Goal: Task Accomplishment & Management: Complete application form

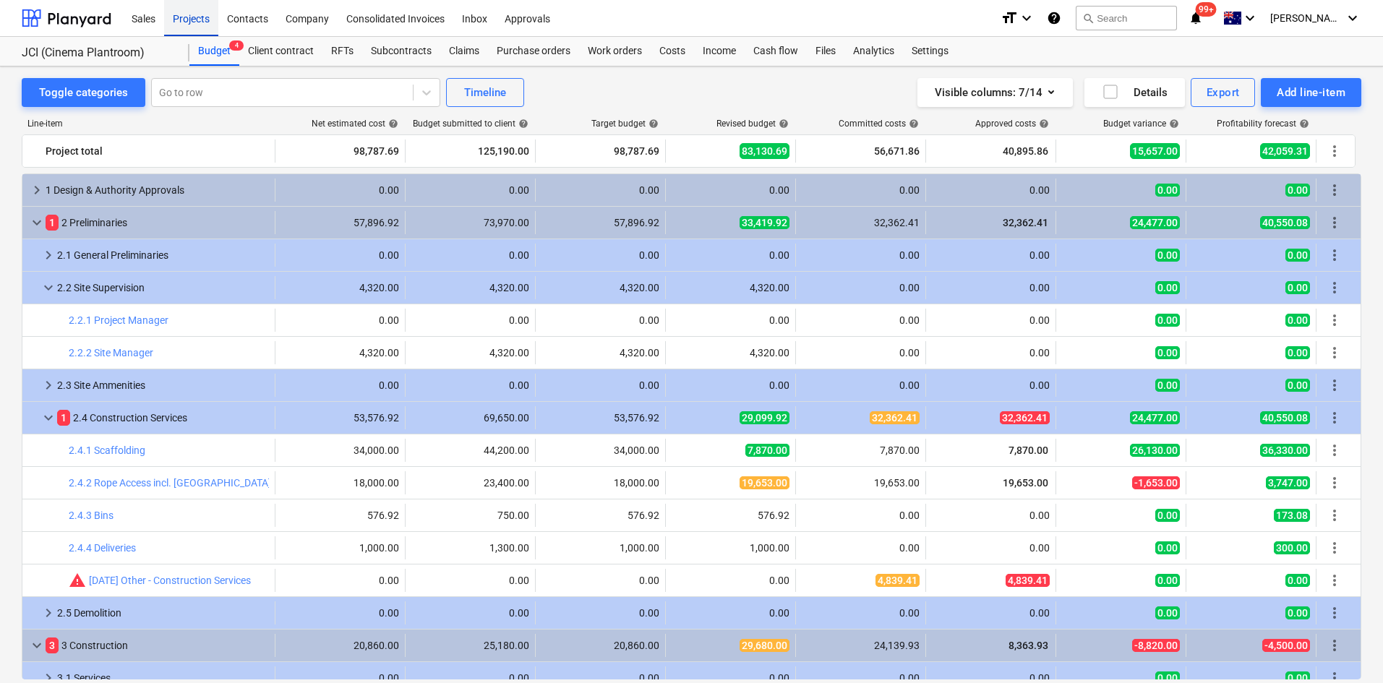
click at [189, 18] on div "Projects" at bounding box center [191, 17] width 54 height 37
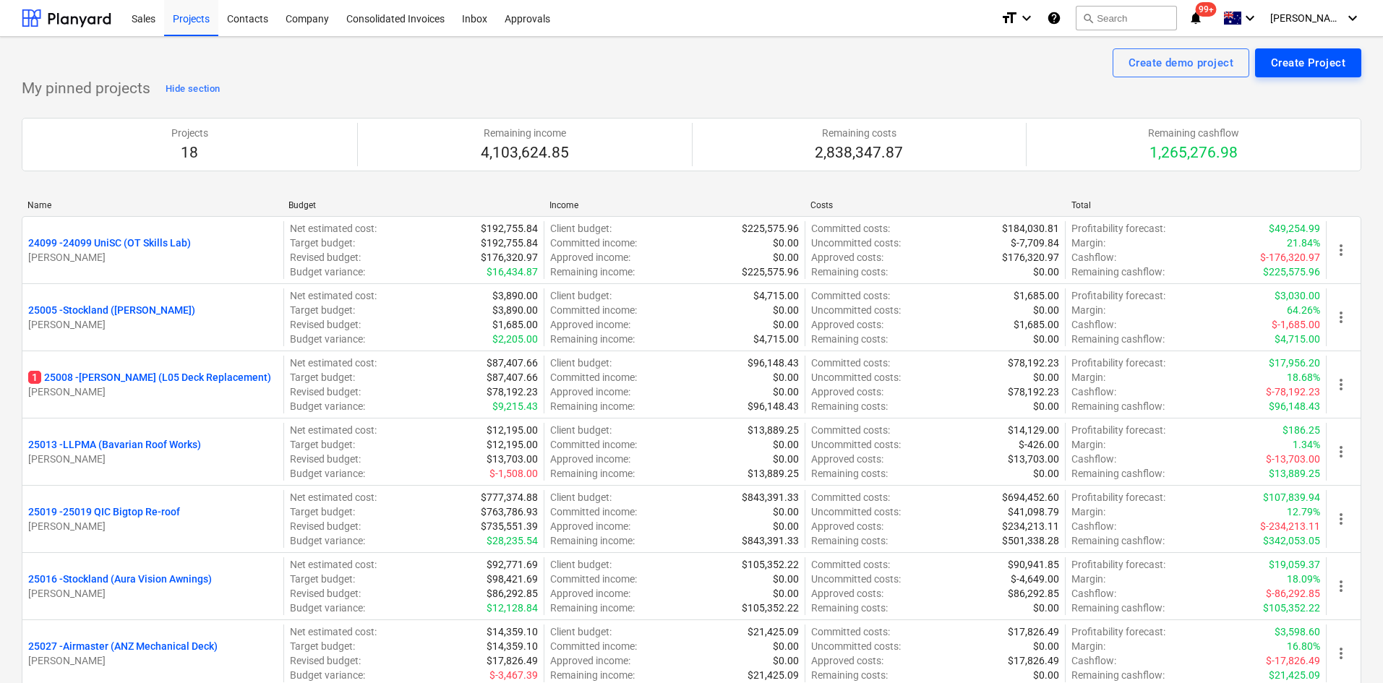
click at [925, 62] on div "Create Project" at bounding box center [1308, 62] width 74 height 19
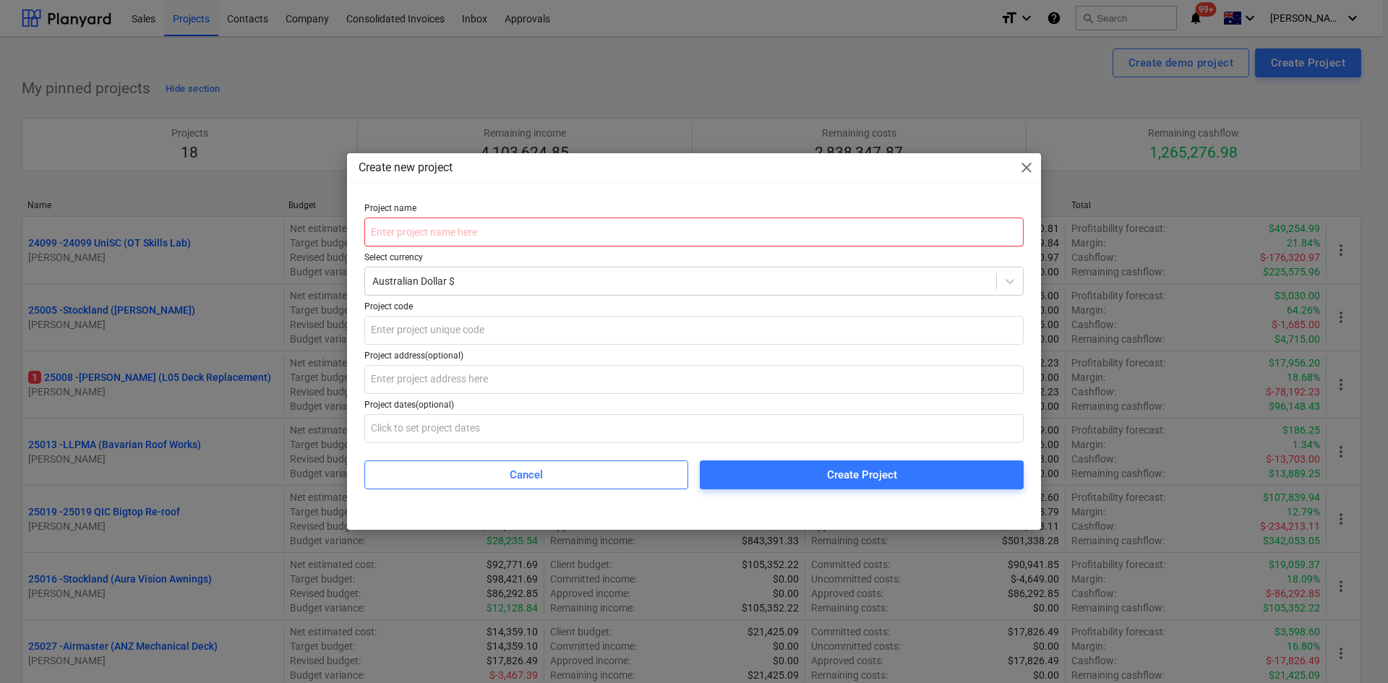
click at [470, 233] on input "text" at bounding box center [693, 232] width 659 height 29
paste input "25039 LLPMA (Roofing Labour)"
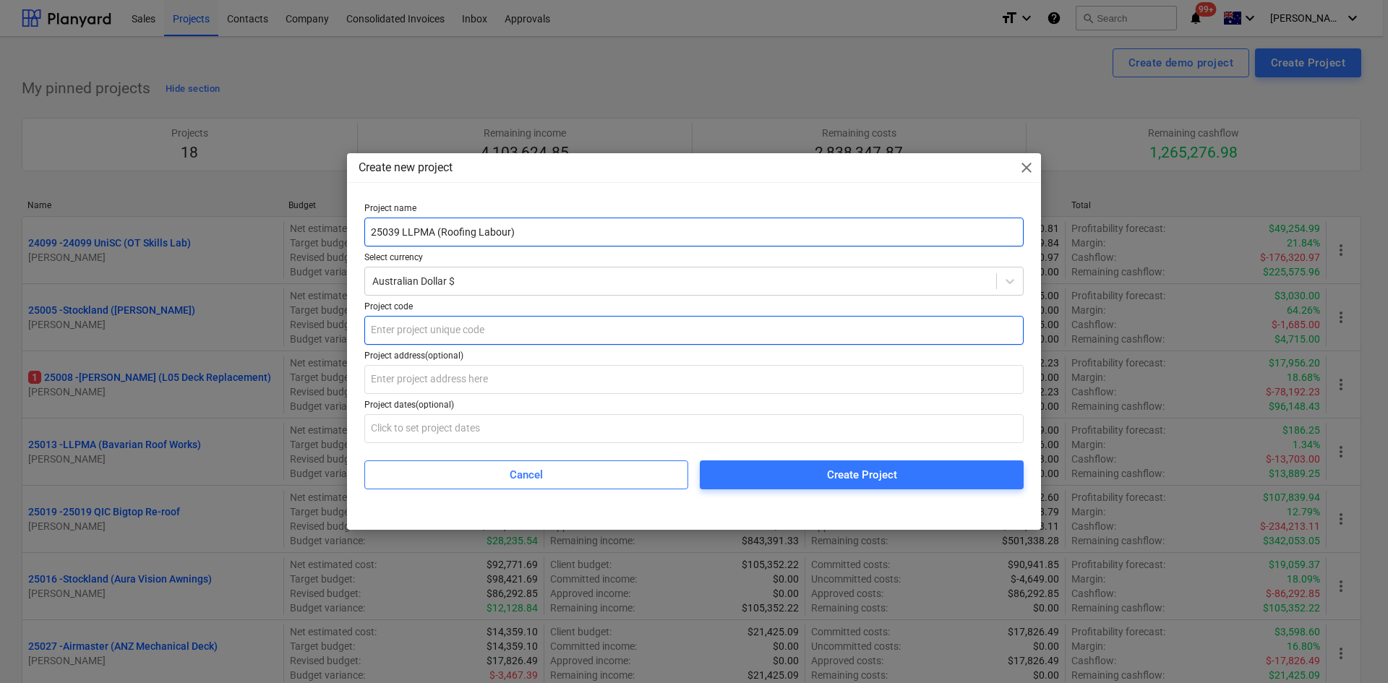
type input "25039 LLPMA (Roofing Labour)"
click at [421, 335] on input "text" at bounding box center [693, 330] width 659 height 29
type input "25039"
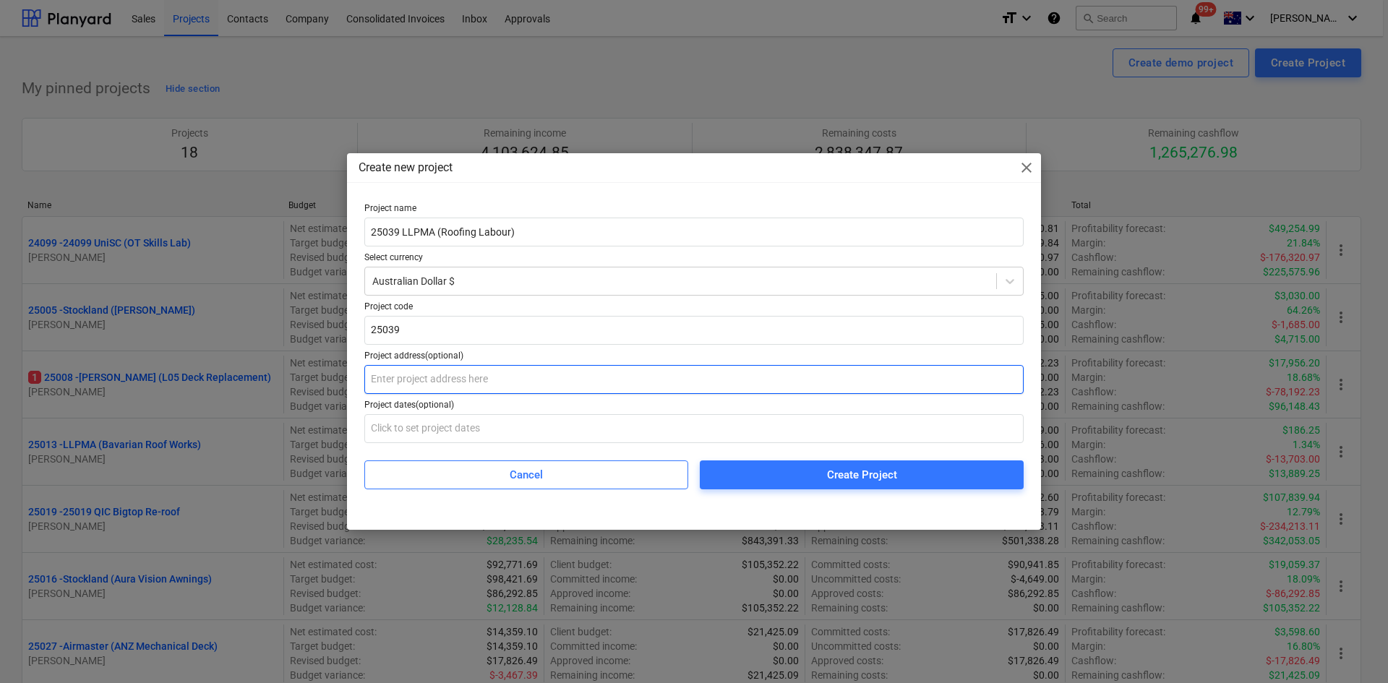
click at [401, 380] on input "text" at bounding box center [693, 379] width 659 height 29
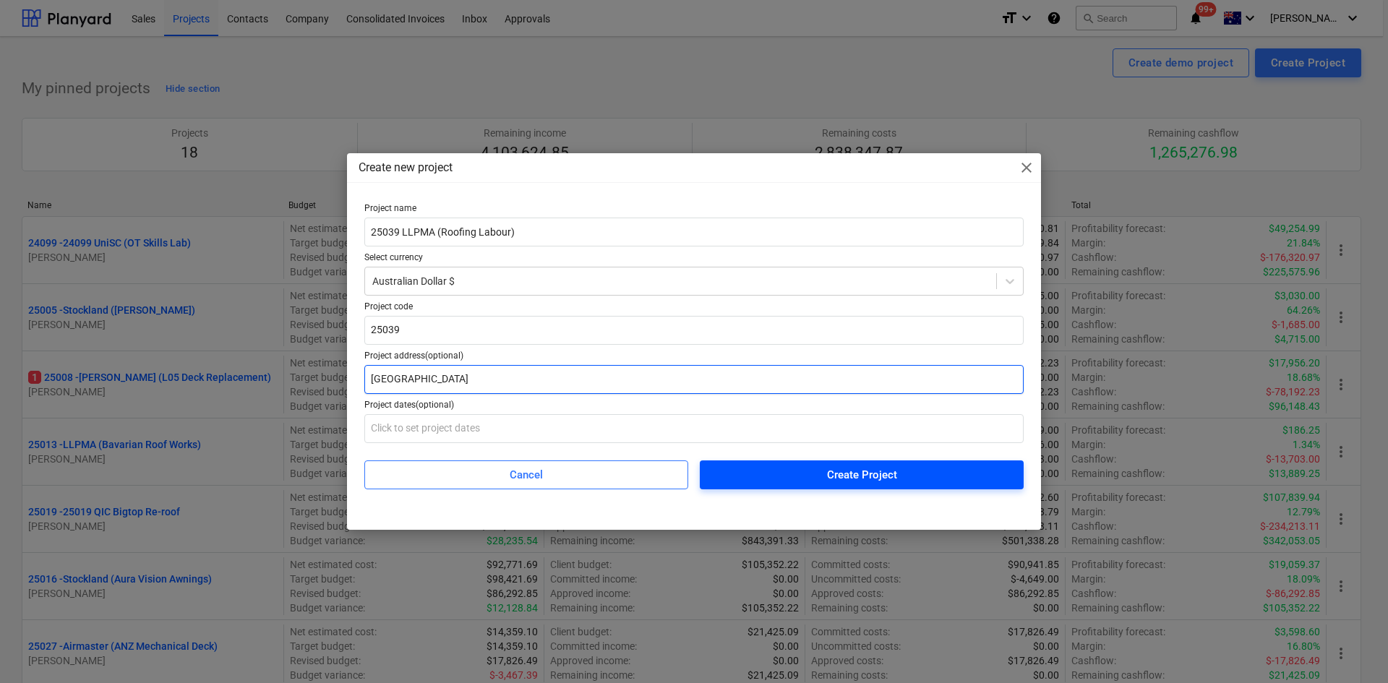
type input "[GEOGRAPHIC_DATA]"
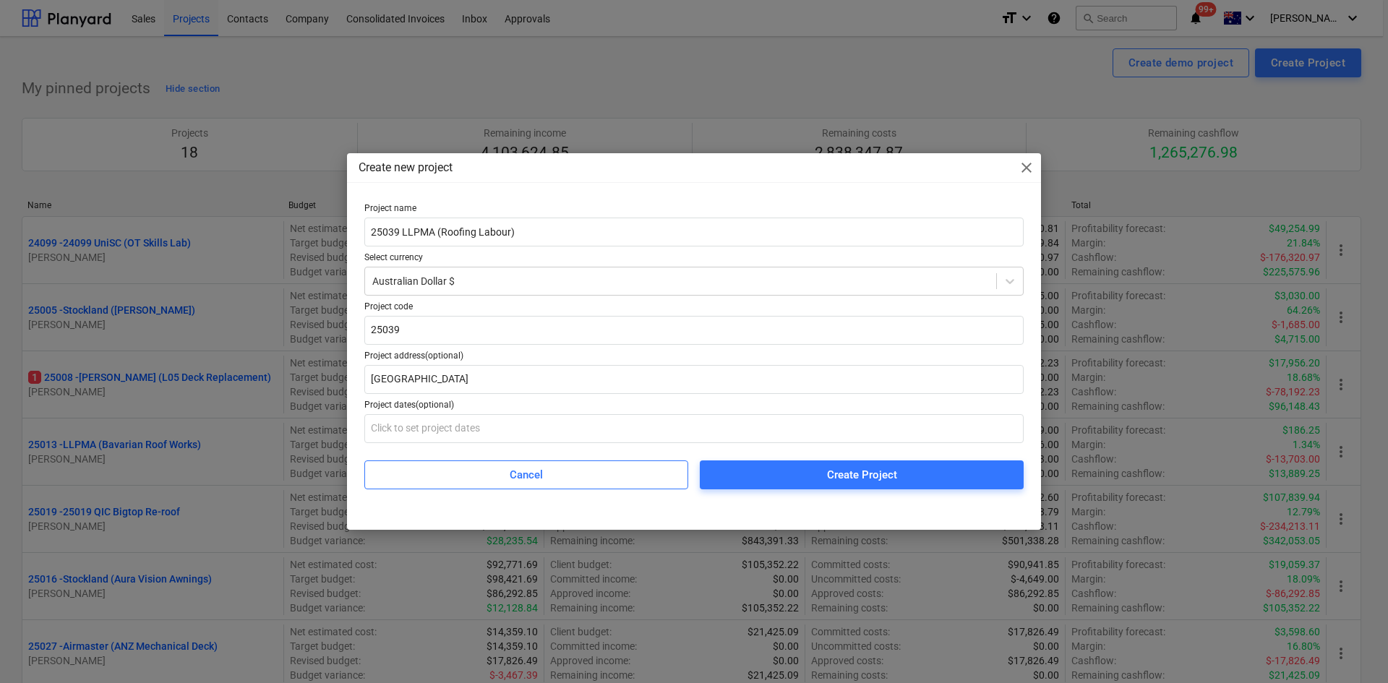
click at [863, 422] on div "Create Project" at bounding box center [862, 475] width 70 height 19
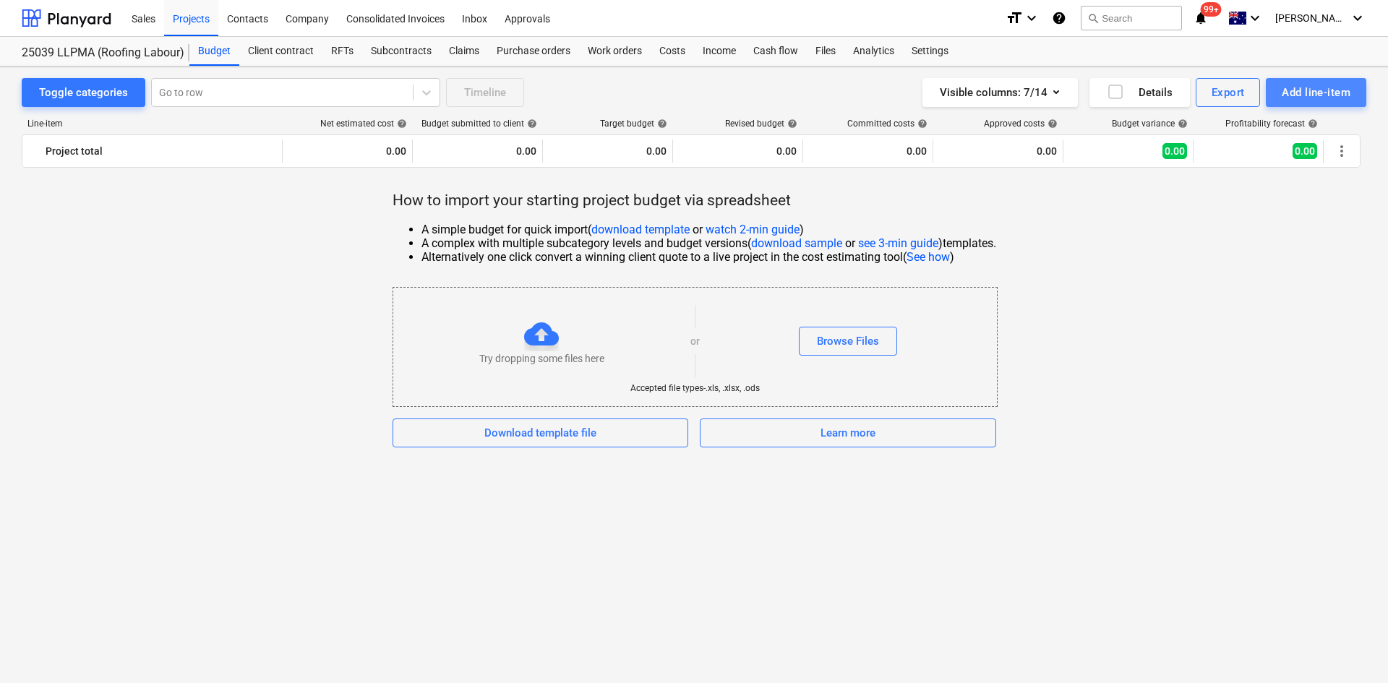
click at [925, 96] on div "Add line-item" at bounding box center [1316, 92] width 69 height 19
click at [925, 148] on div "Add custom" at bounding box center [1291, 153] width 150 height 25
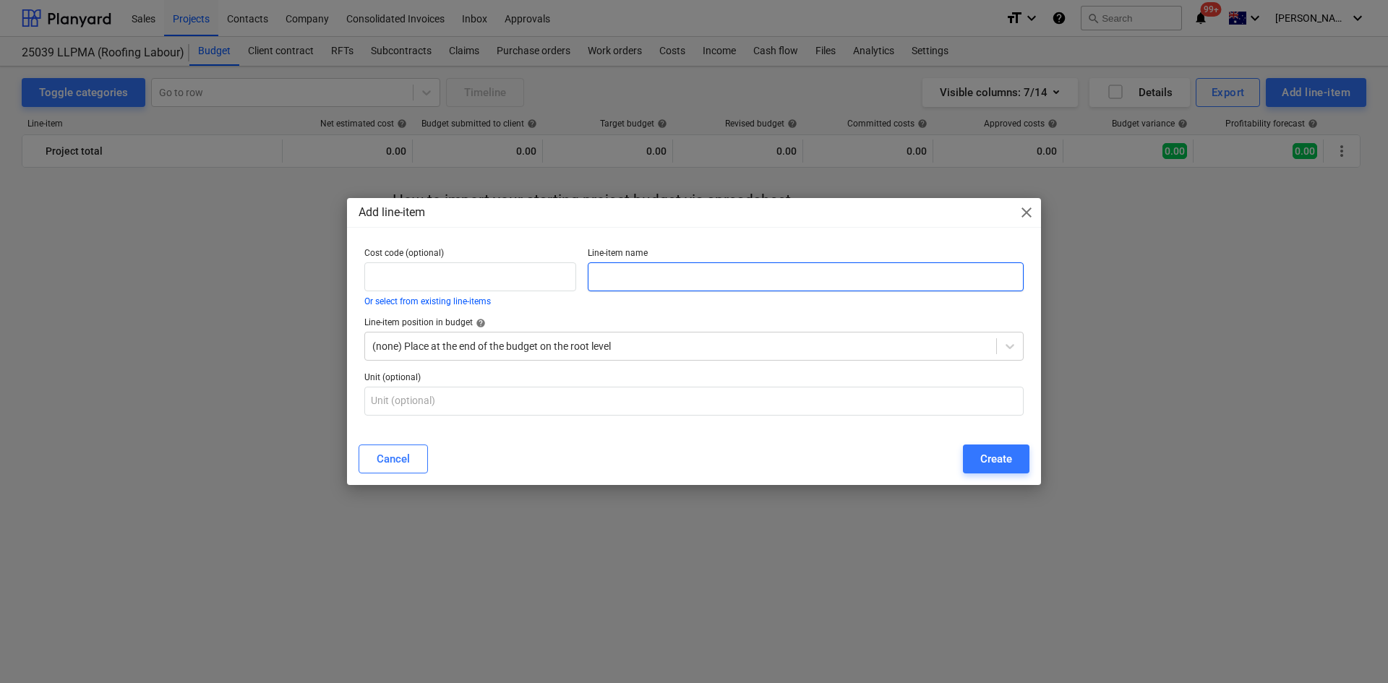
click at [654, 275] on input "text" at bounding box center [806, 276] width 436 height 29
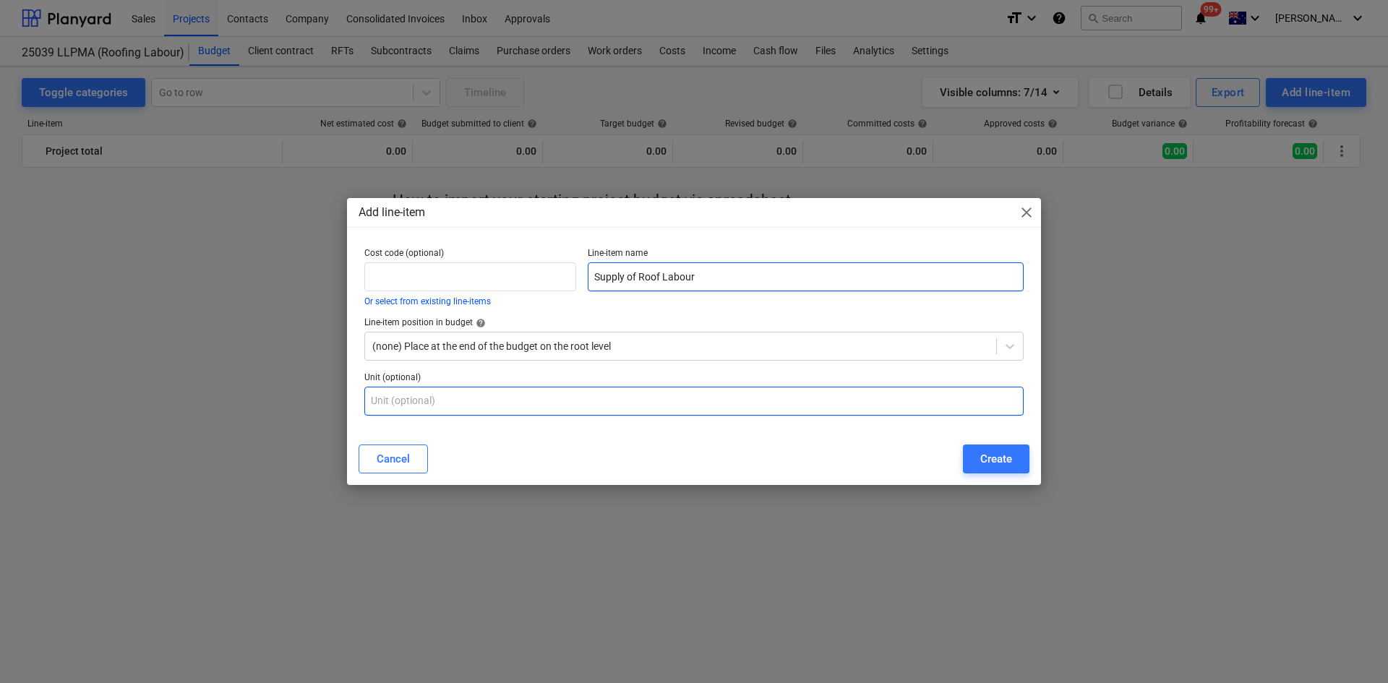
type input "Supply of Roof Labour"
click at [855, 404] on input "text" at bounding box center [693, 401] width 659 height 29
type input "Item"
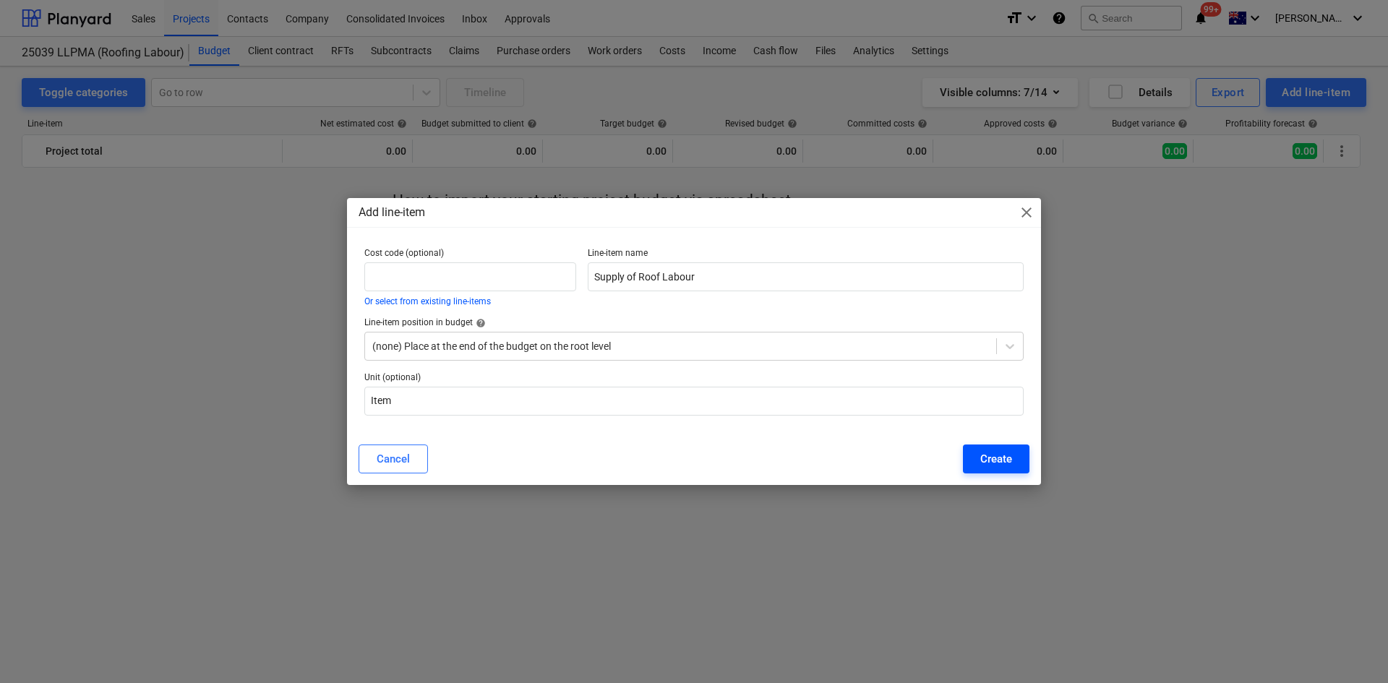
click at [925, 422] on div "Create" at bounding box center [996, 459] width 32 height 19
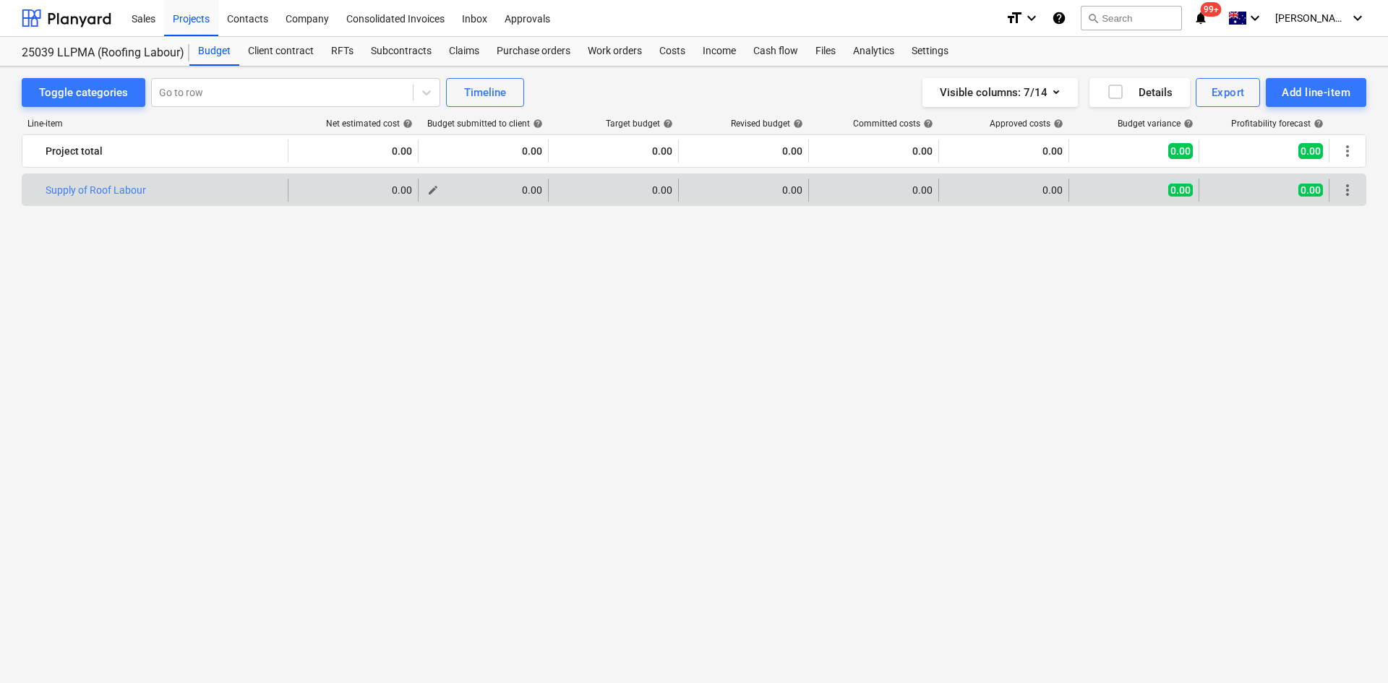
click at [432, 189] on span "edit" at bounding box center [433, 190] width 12 height 12
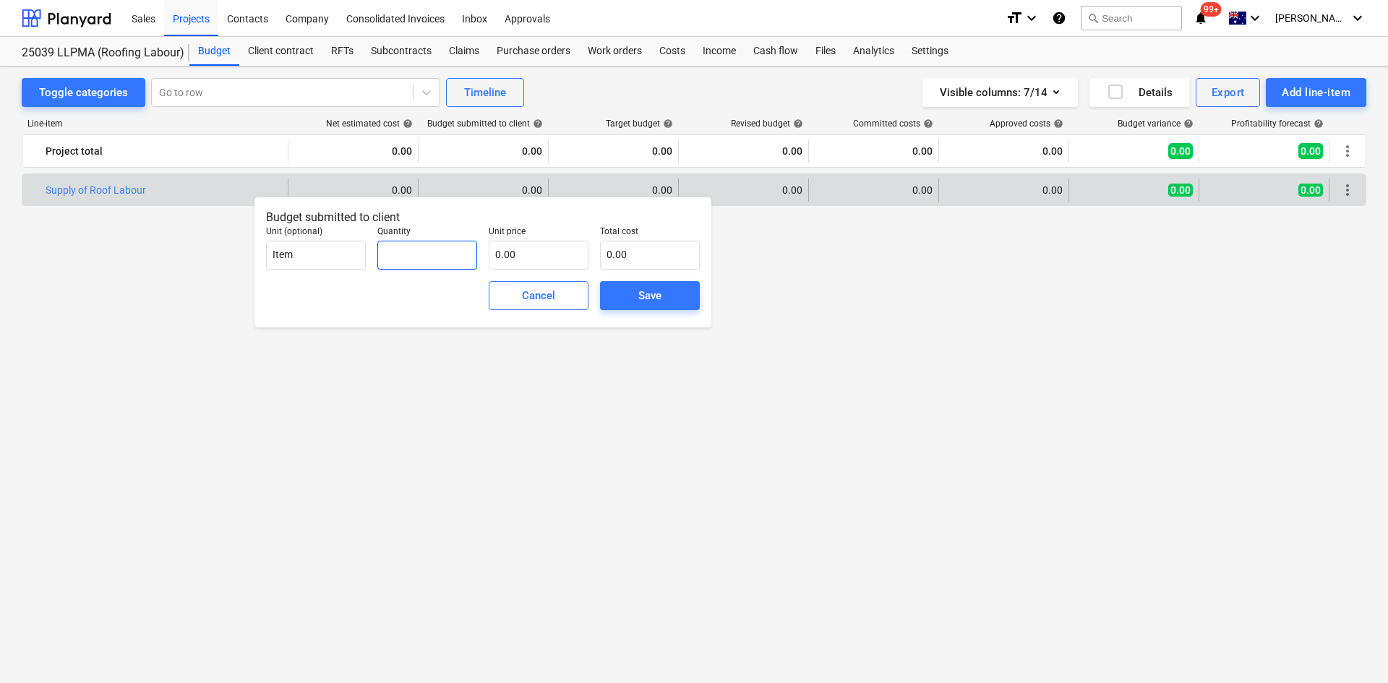
click at [431, 252] on input "text" at bounding box center [427, 255] width 100 height 29
type input "1.00"
click at [544, 251] on input "text" at bounding box center [539, 255] width 100 height 29
type input "5"
type input "5.00"
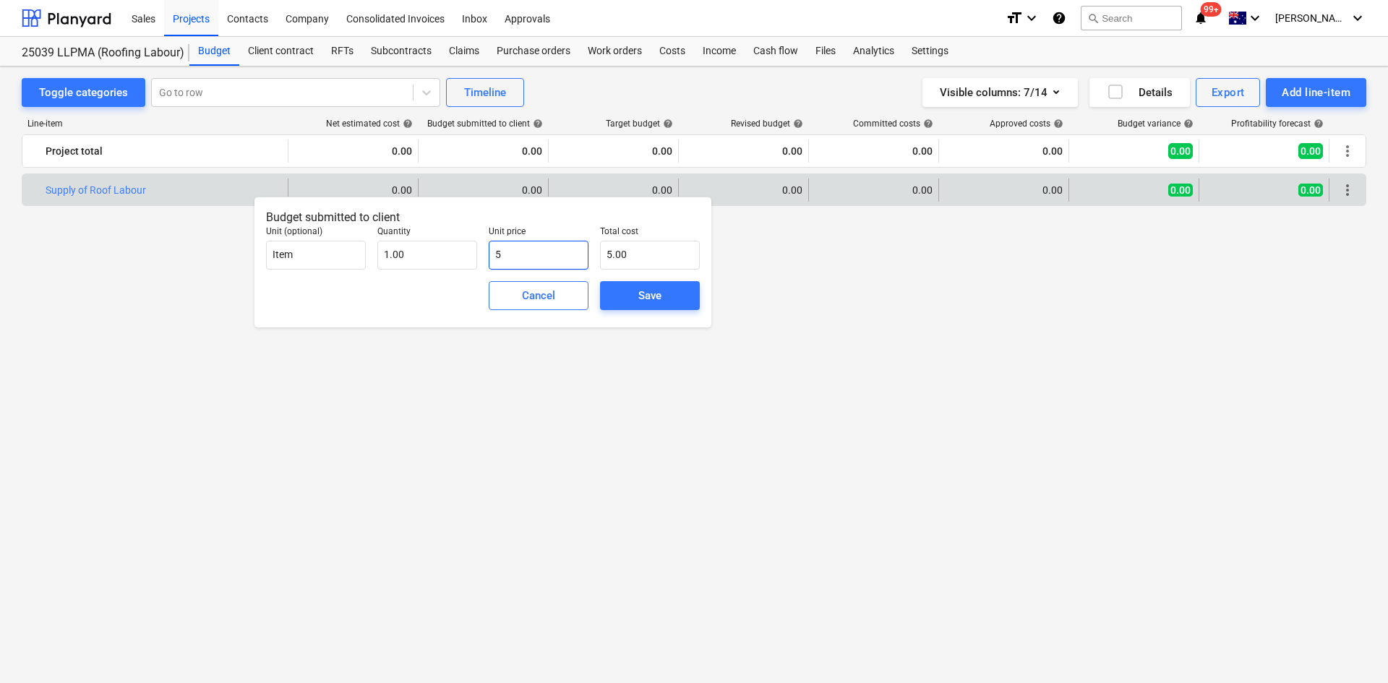
type input "50"
type input "50.00"
type input "504"
type input "504.00"
type input "5040"
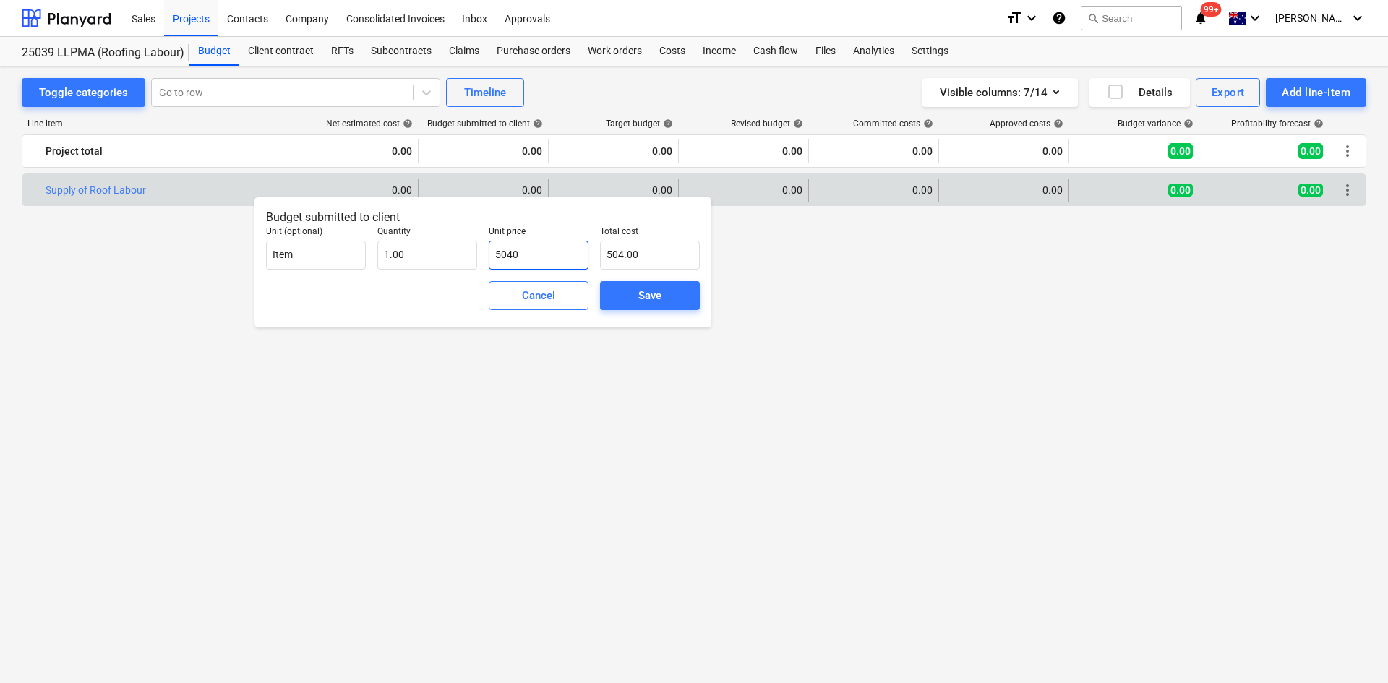
type input "5,040.00"
click at [649, 294] on div "Save" at bounding box center [649, 295] width 23 height 19
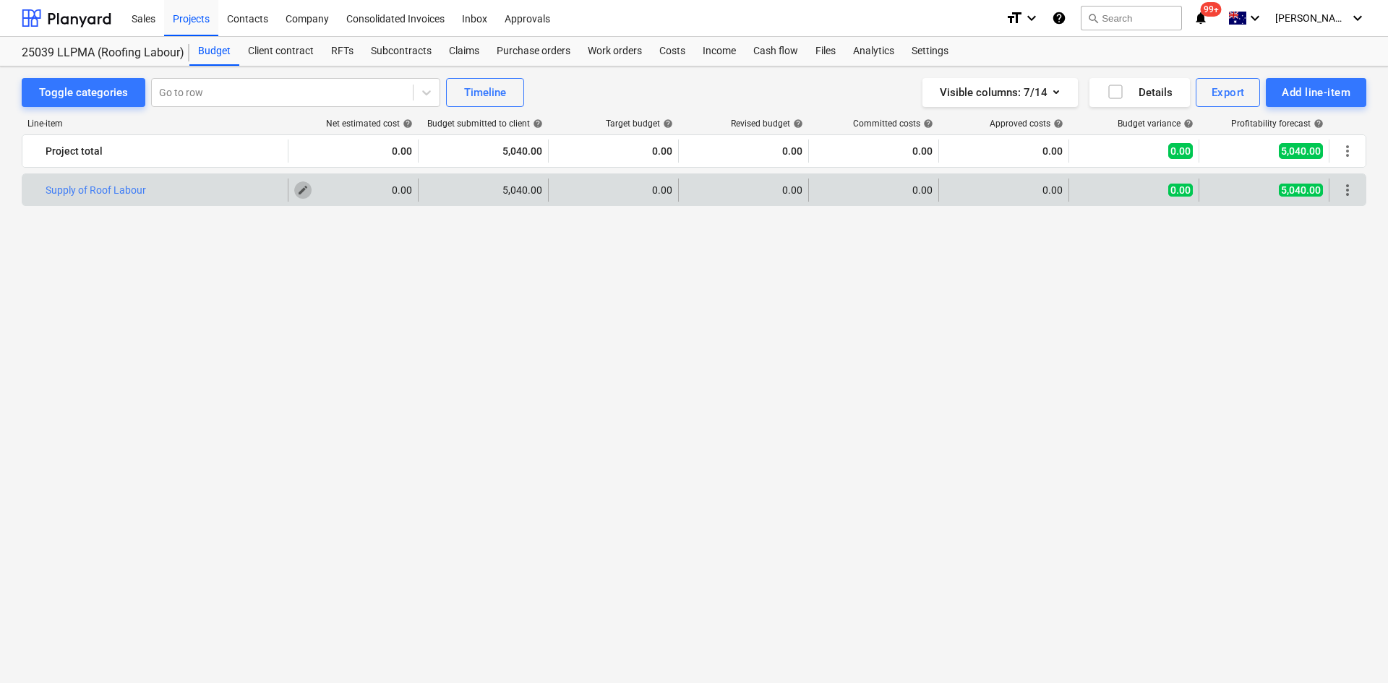
click at [306, 195] on span "edit" at bounding box center [303, 190] width 12 height 12
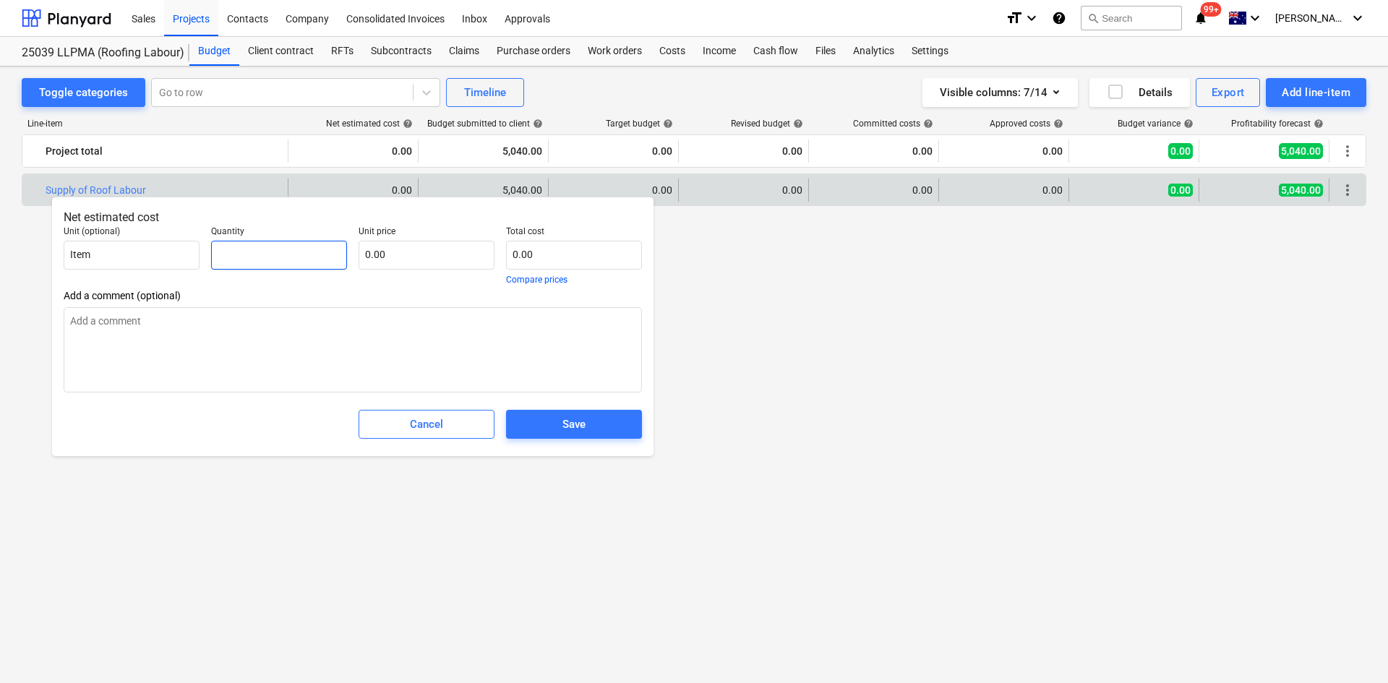
click at [252, 253] on input "text" at bounding box center [279, 255] width 136 height 29
type input "4"
type textarea "x"
type input "45"
type textarea "x"
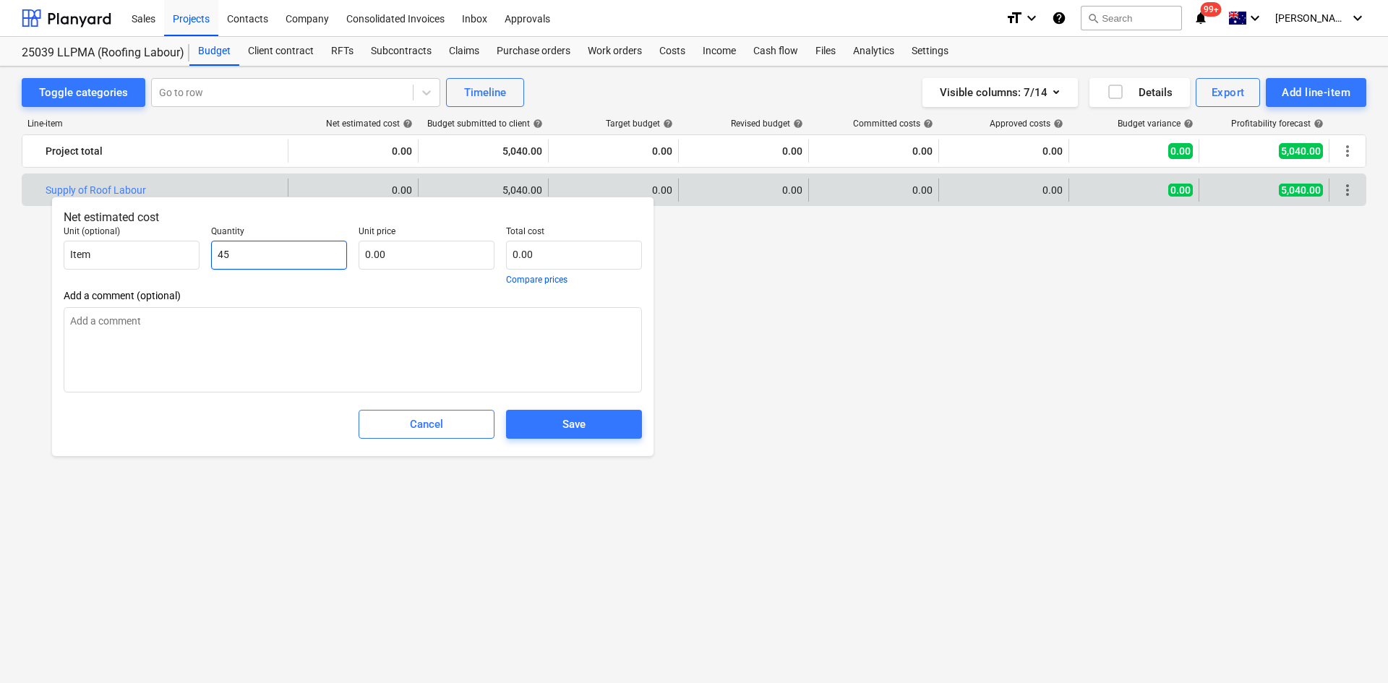
type input "458"
type textarea "x"
type input "4581"
type textarea "x"
type input "4581."
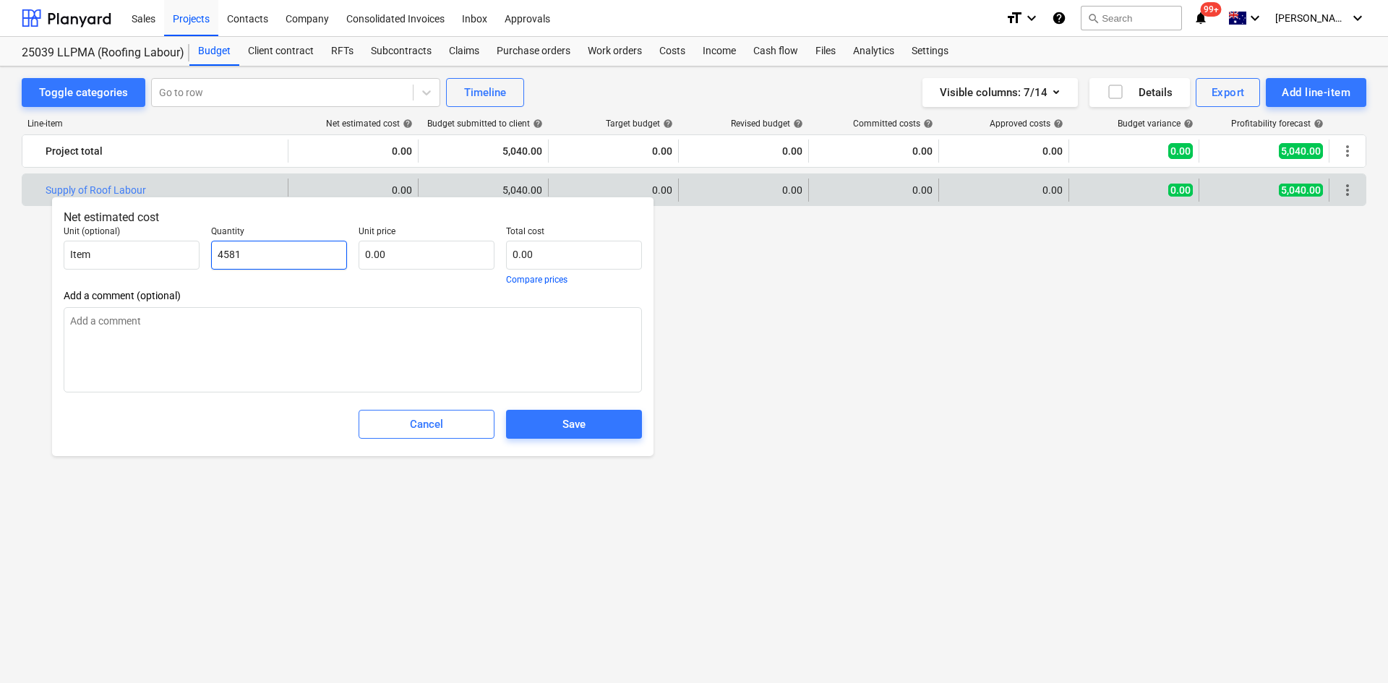
type textarea "x"
type input "4581.8"
type textarea "x"
type input "4581.82"
type textarea "x"
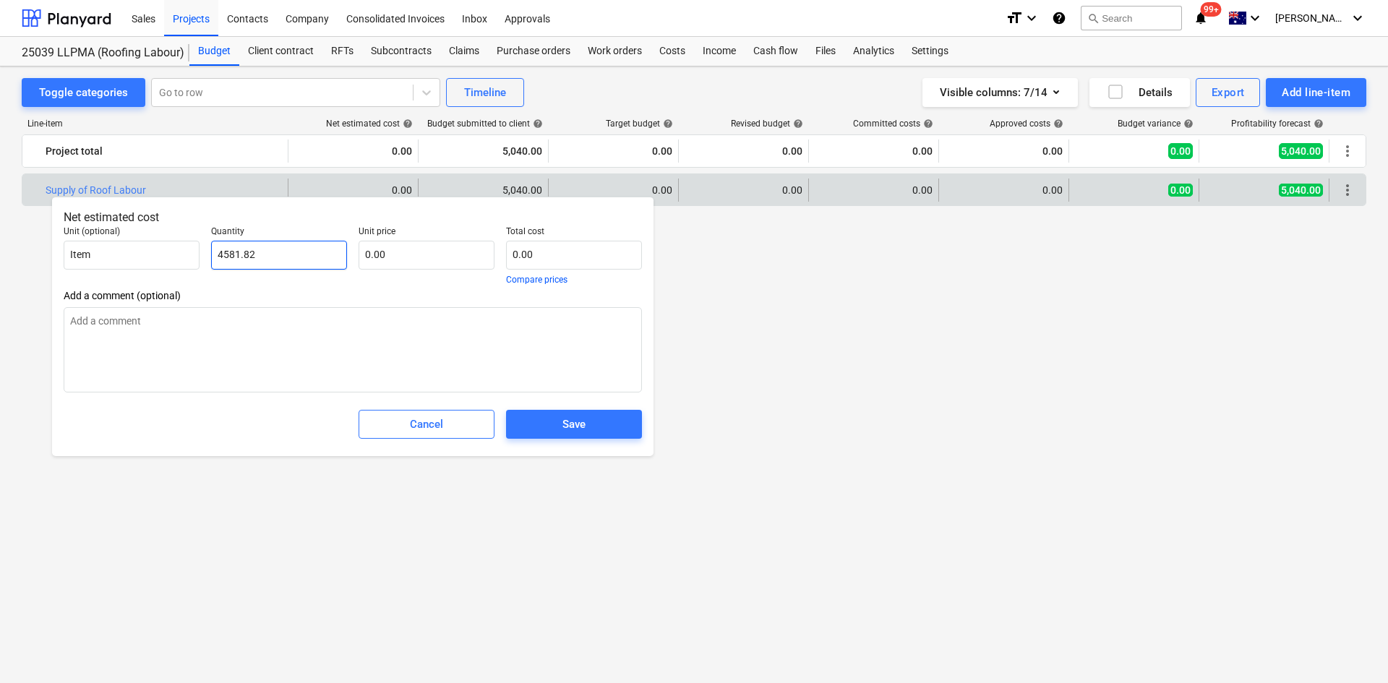
drag, startPoint x: 267, startPoint y: 257, endPoint x: 101, endPoint y: 228, distance: 168.6
click at [103, 228] on div "Unit (optional) Item Quantity 4581.82 Unit price 0.00 Total cost 0.00 Compare p…" at bounding box center [353, 254] width 590 height 69
type input "1"
type textarea "x"
type input "1.00"
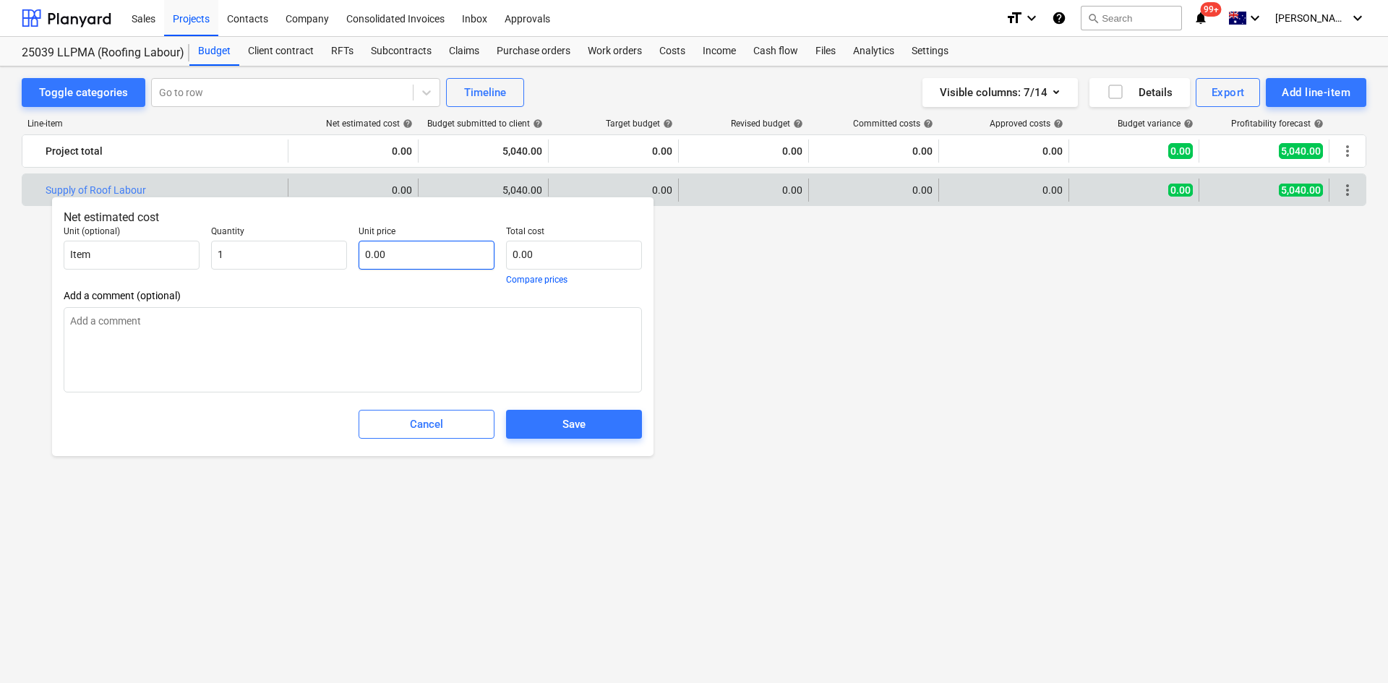
type textarea "x"
click at [393, 249] on input "text" at bounding box center [427, 255] width 136 height 29
type input "4"
type textarea "x"
type input "4.00"
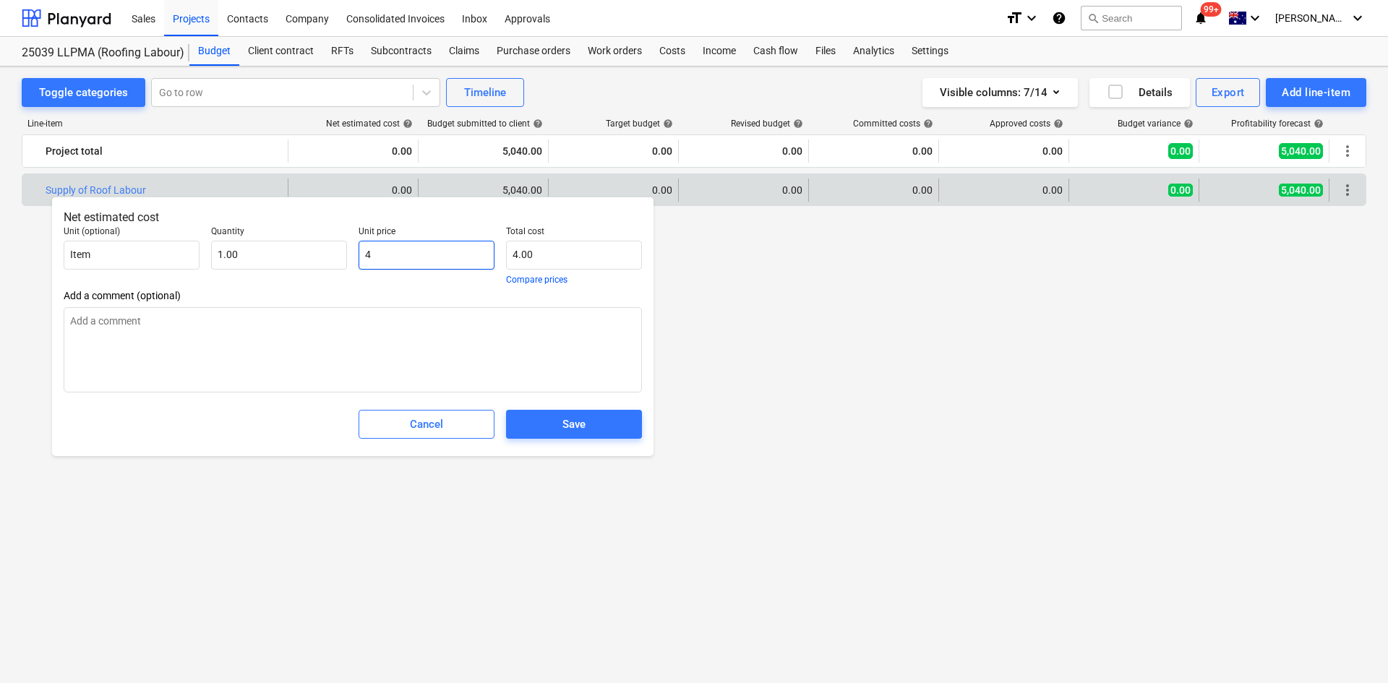
type input "45"
type textarea "x"
type input "45.00"
type input "458"
type textarea "x"
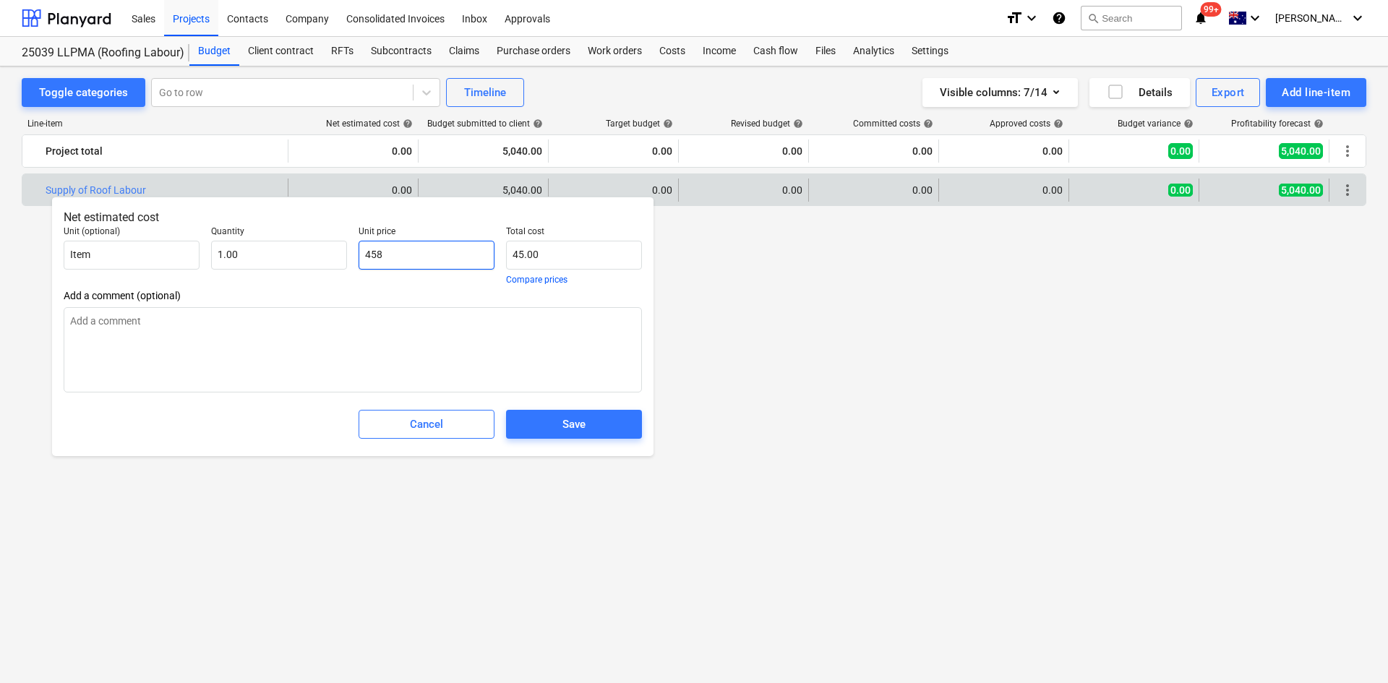
type input "458.00"
type input "4581"
type textarea "x"
type input "4,581.00"
type input "4581."
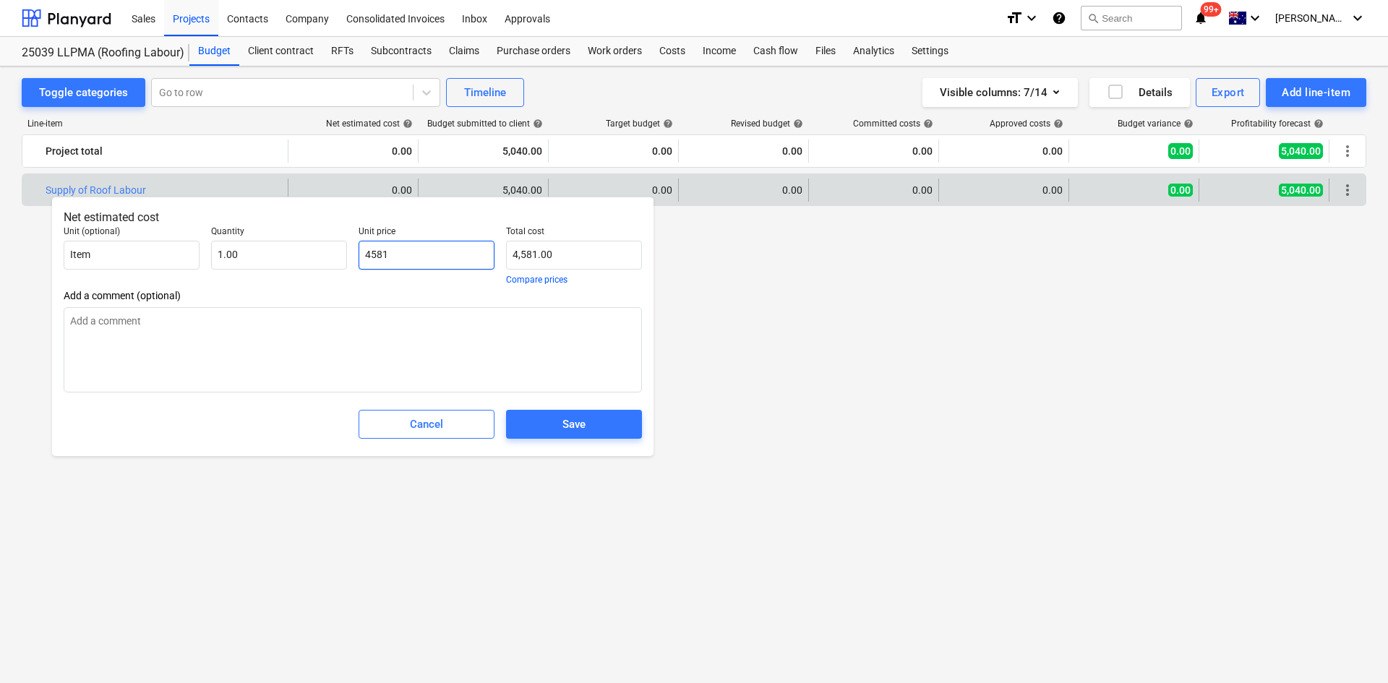
type textarea "x"
type input "4581.8"
type textarea "x"
type input "4,581.80"
type input "4581.82"
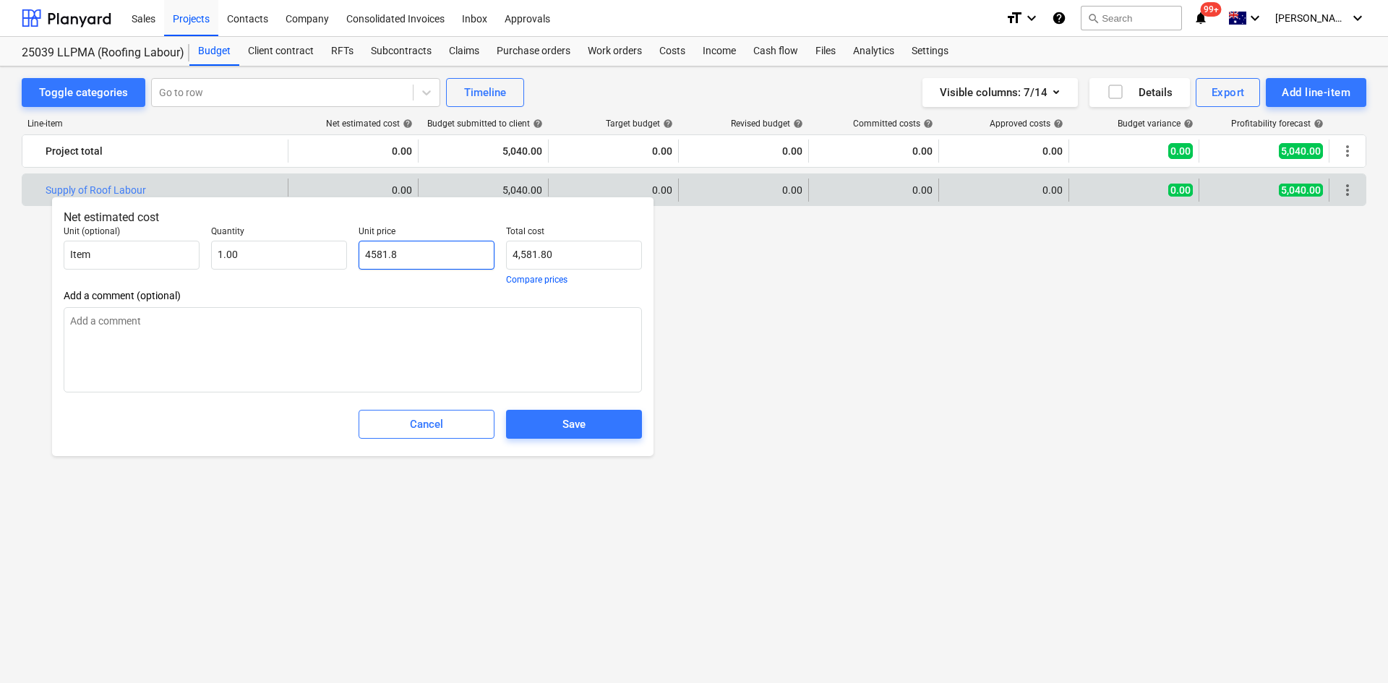
type textarea "x"
type input "4,581.82"
click at [562, 422] on div "Save" at bounding box center [573, 424] width 23 height 19
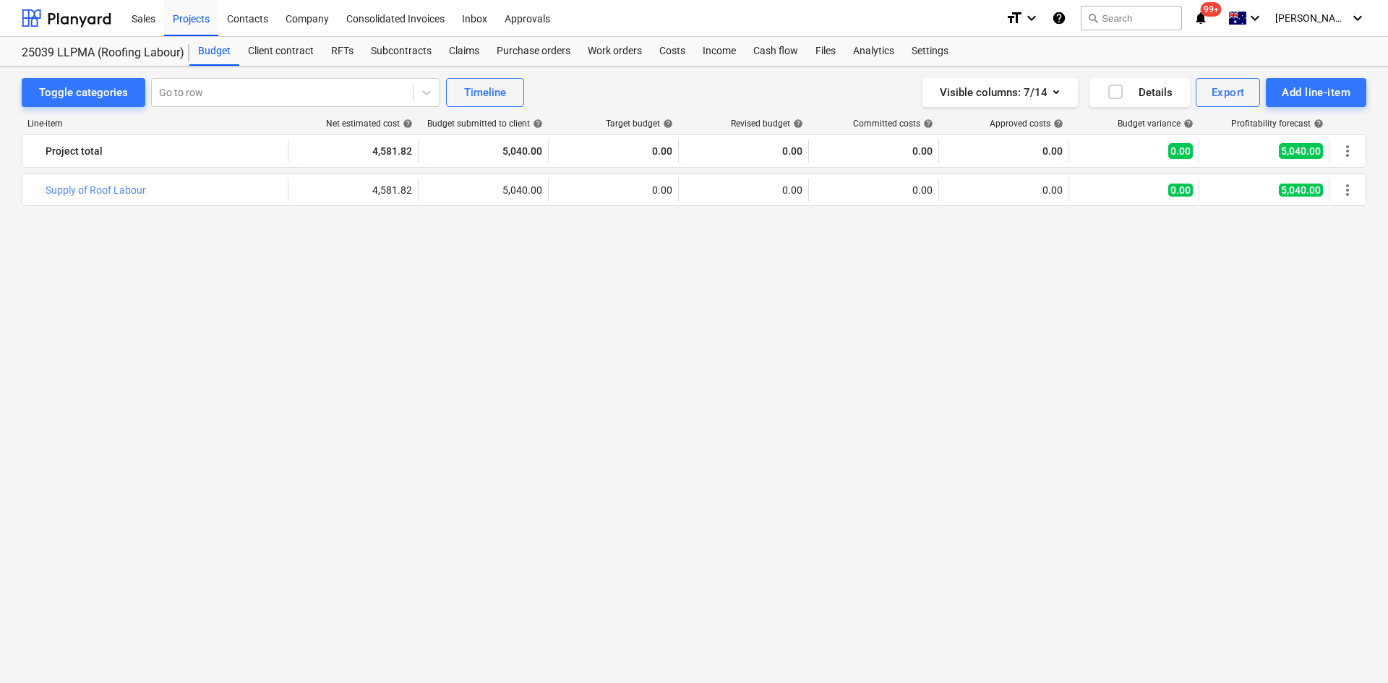
type textarea "x"
type input "1.00"
type input "4,581.82"
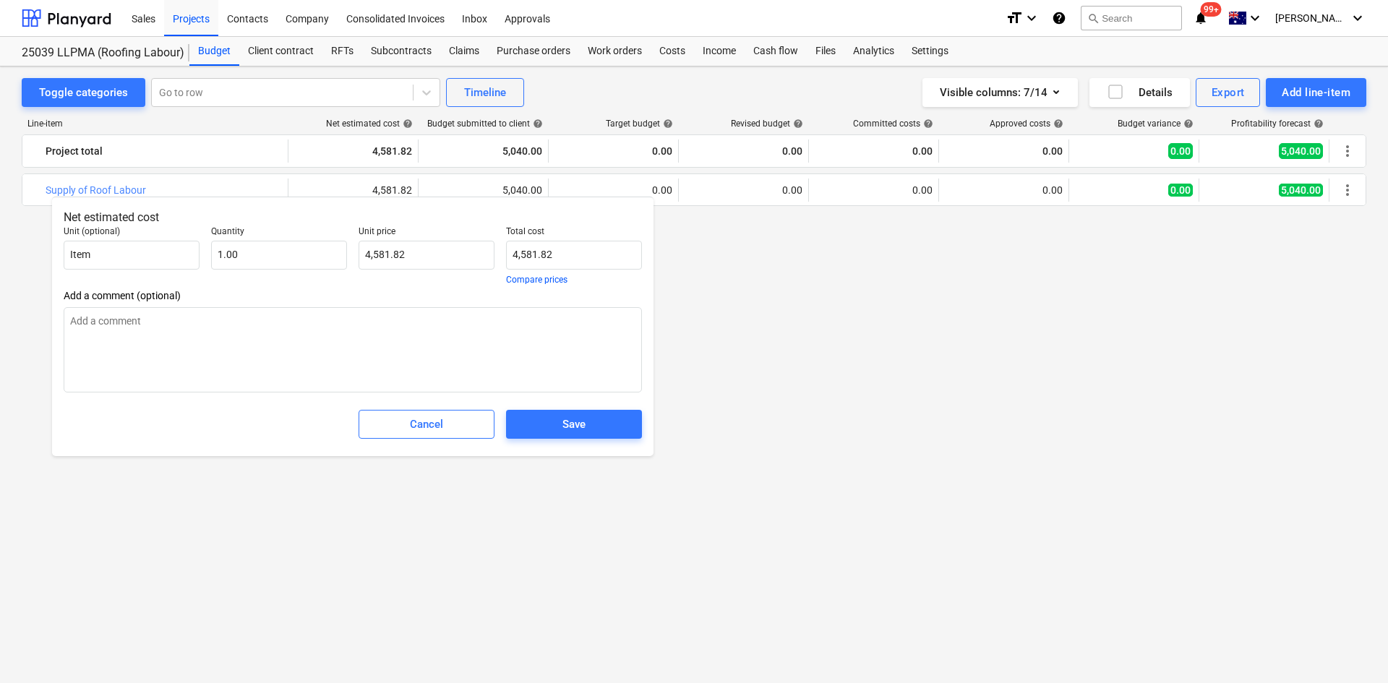
type textarea "x"
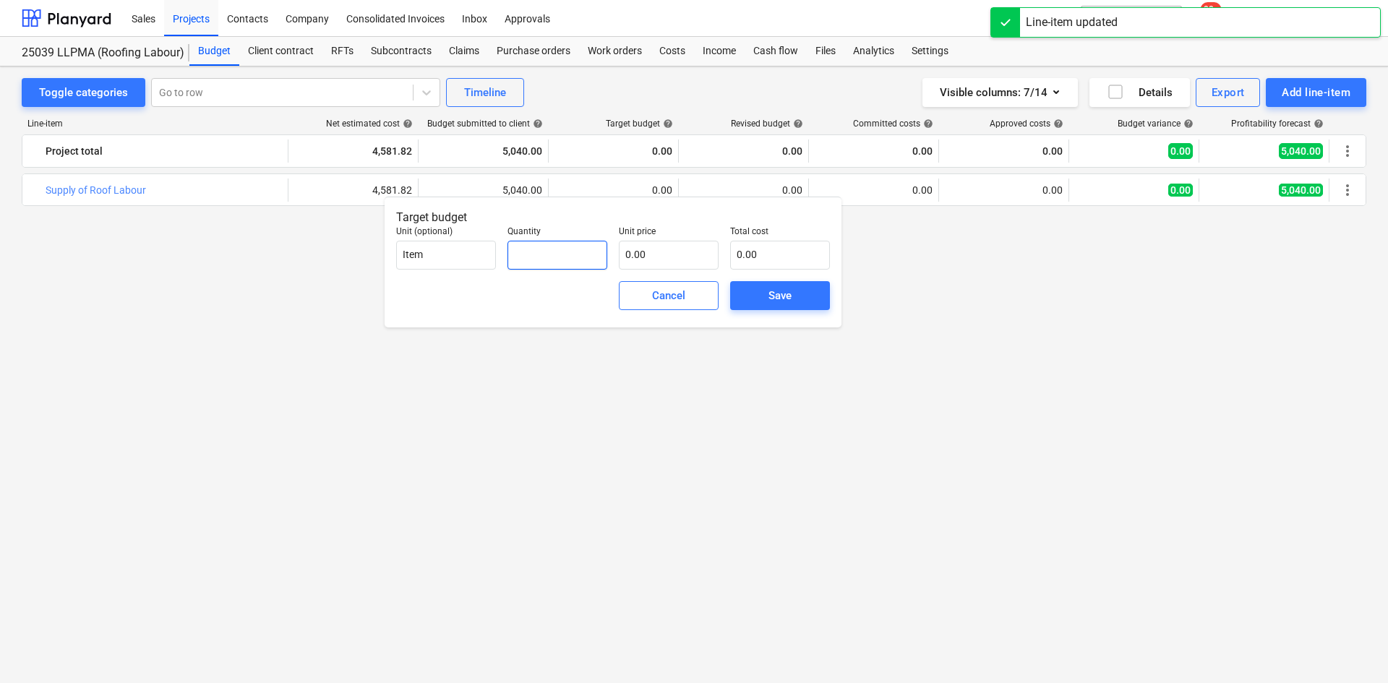
click at [551, 255] on input "text" at bounding box center [557, 255] width 100 height 29
type input "1.00"
click at [638, 253] on input "text" at bounding box center [669, 255] width 100 height 29
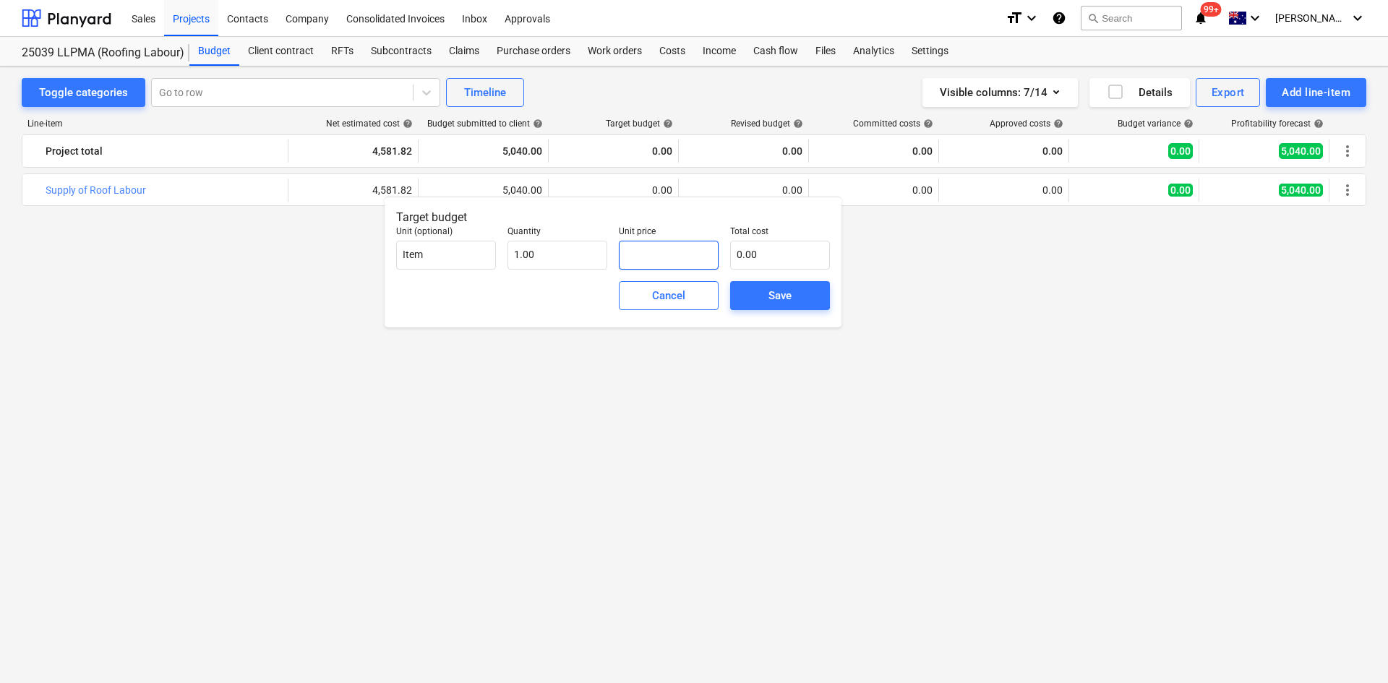
type input "4"
type input "4.00"
type input "45"
type input "45.00"
type input "458"
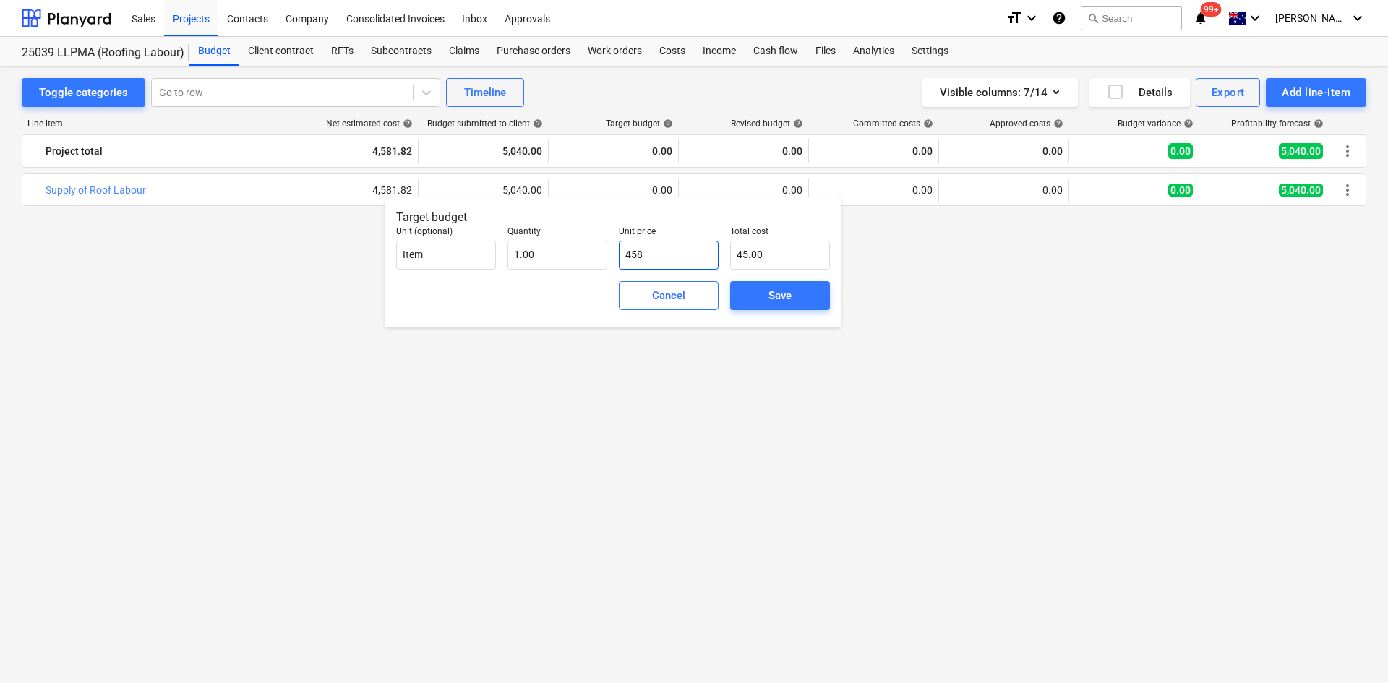
type input "458.00"
type input "4581"
type input "4,581.00"
type input "4581.8"
type input "4,581.80"
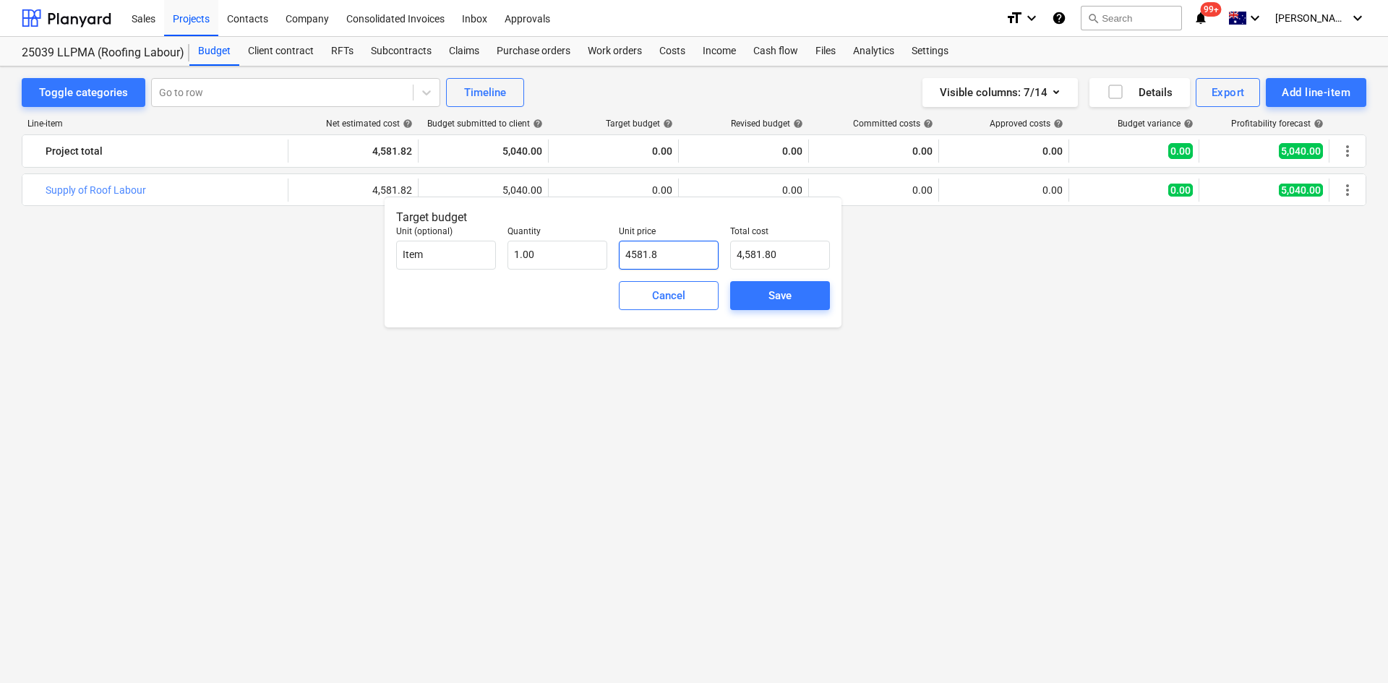
type input "4581.82"
type input "4,581.82"
click at [779, 288] on div "Save" at bounding box center [779, 295] width 23 height 19
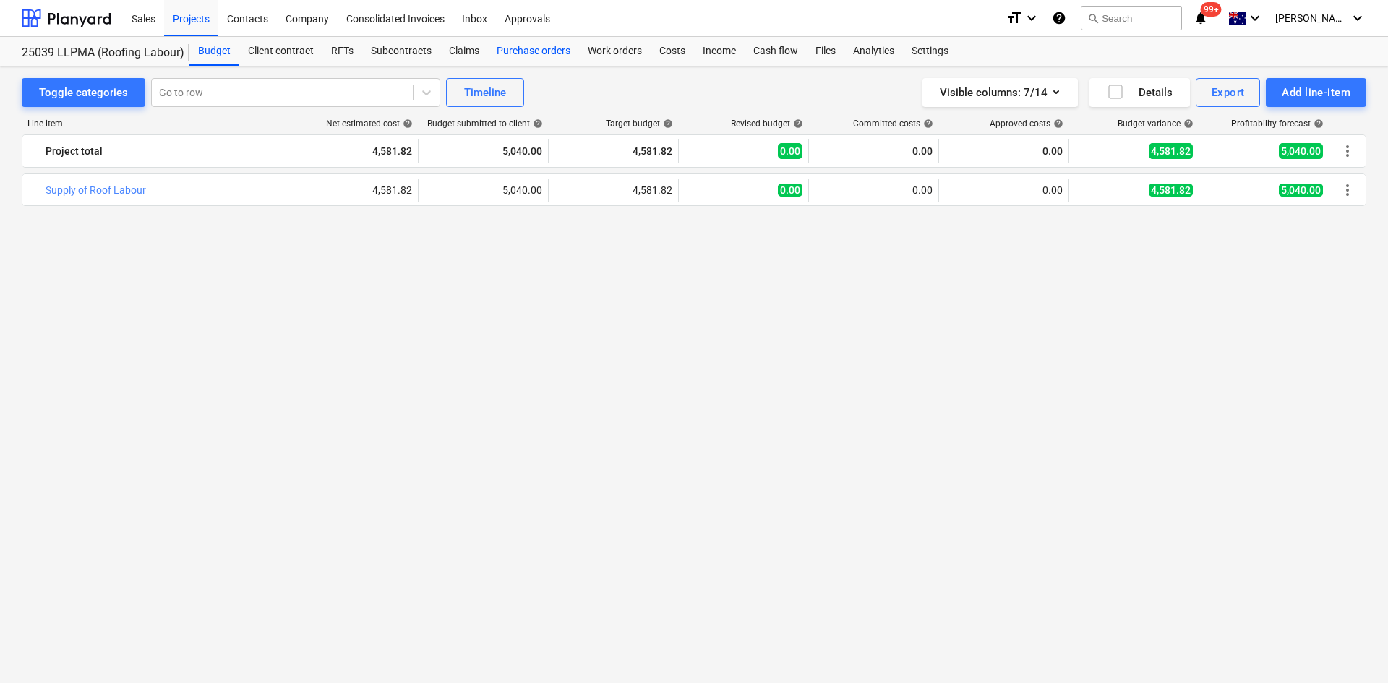
click at [541, 53] on div "Purchase orders" at bounding box center [533, 51] width 91 height 29
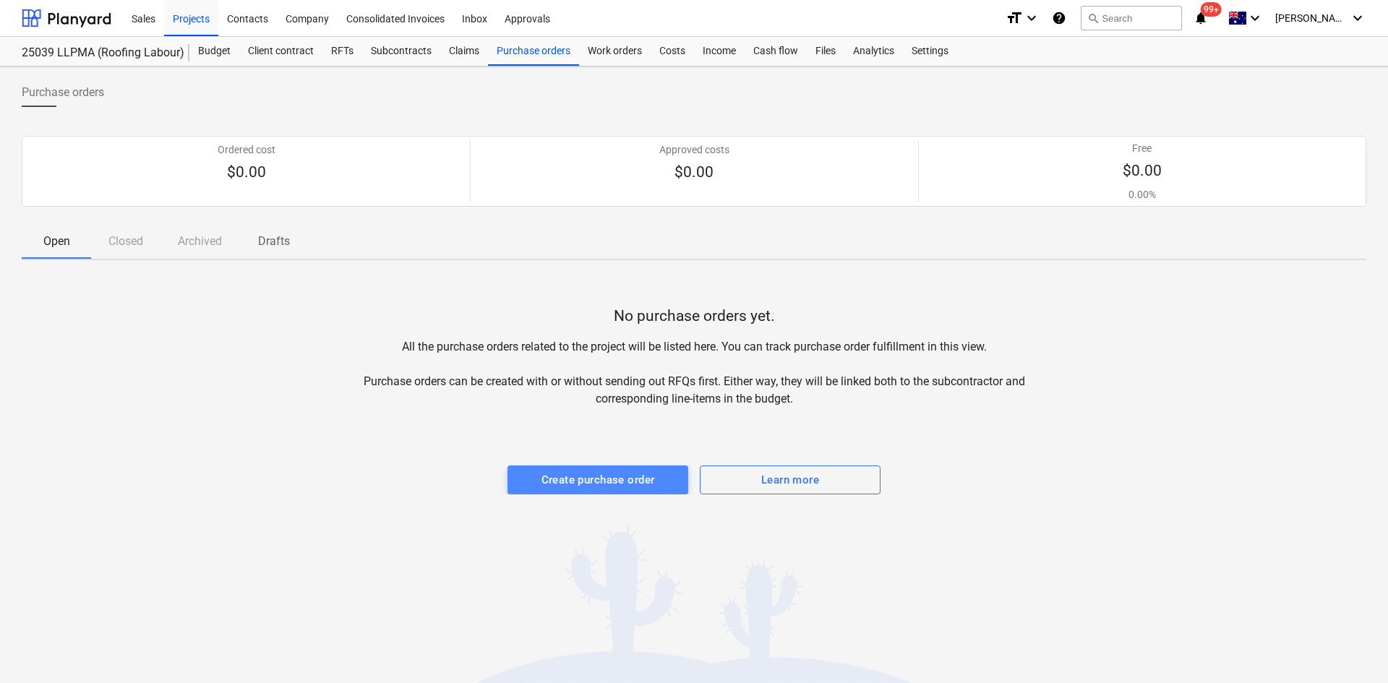
click at [630, 422] on div "Create purchase order" at bounding box center [597, 480] width 113 height 19
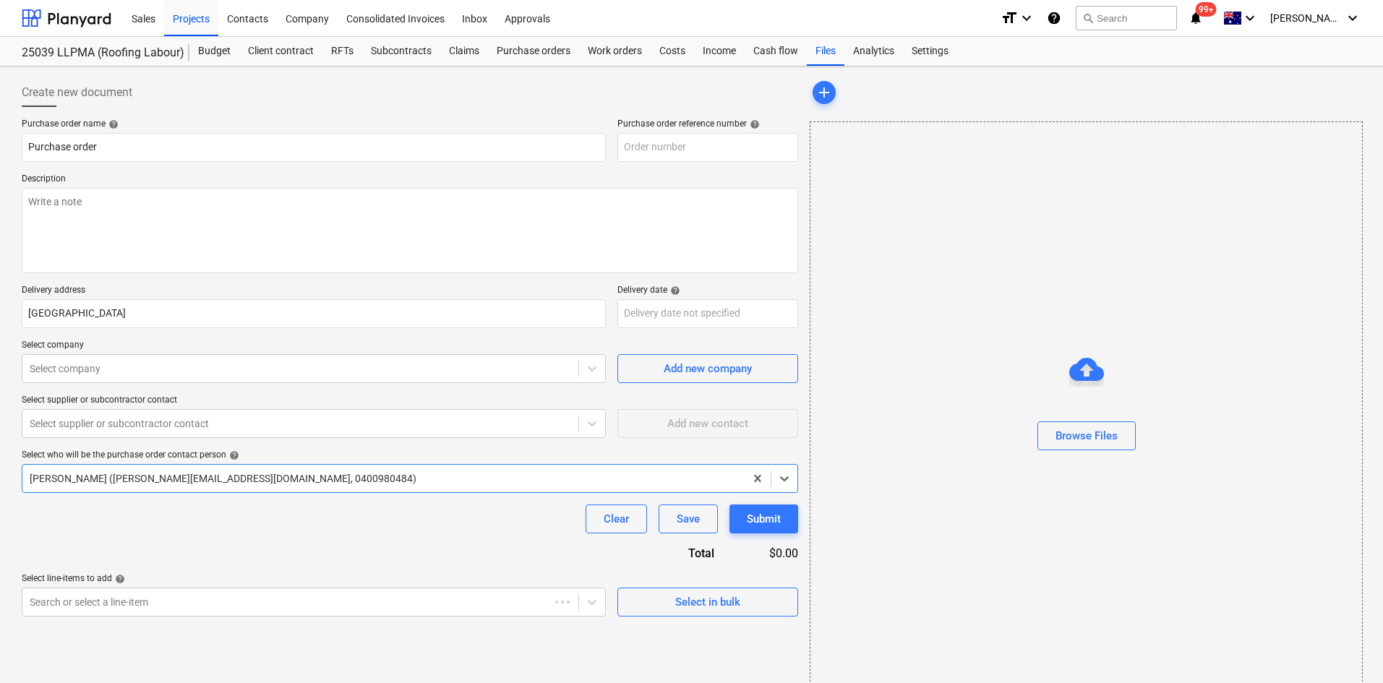
type textarea "x"
type input "25039-PO-001"
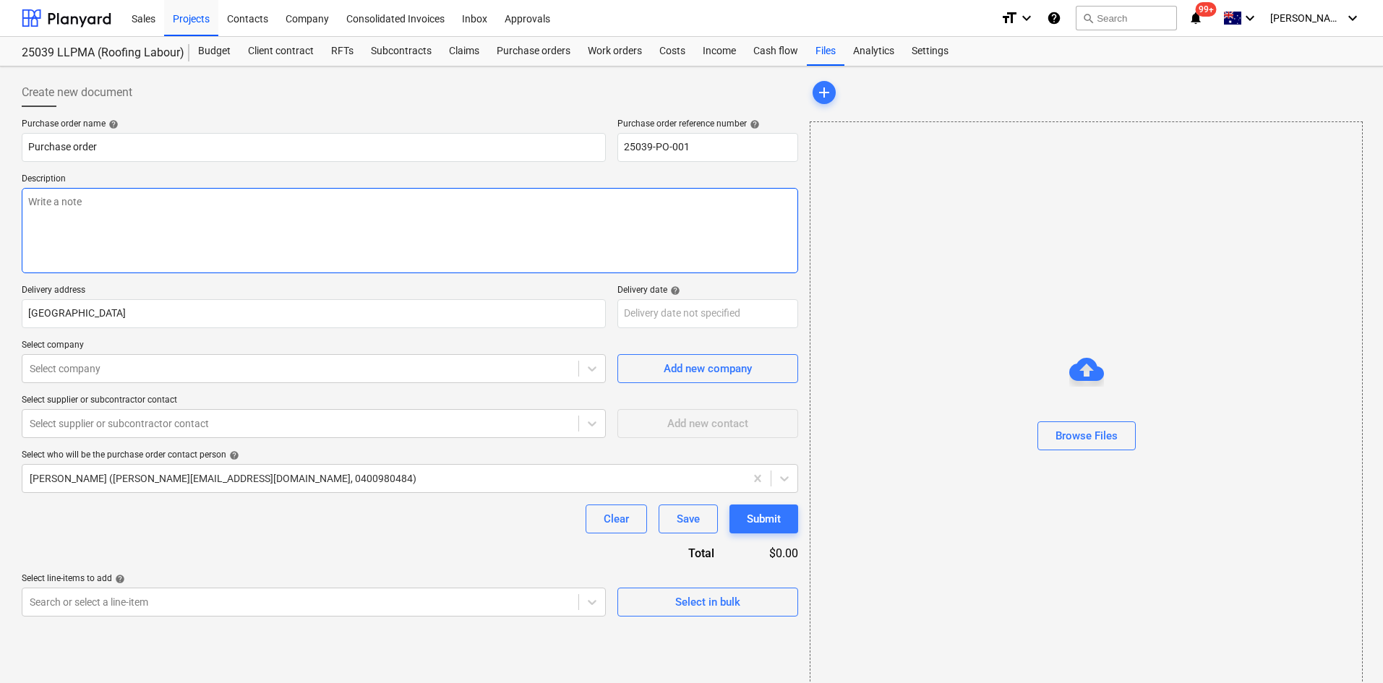
click at [145, 245] on textarea at bounding box center [410, 230] width 776 height 85
type textarea "x"
type textarea "-"
type textarea "x"
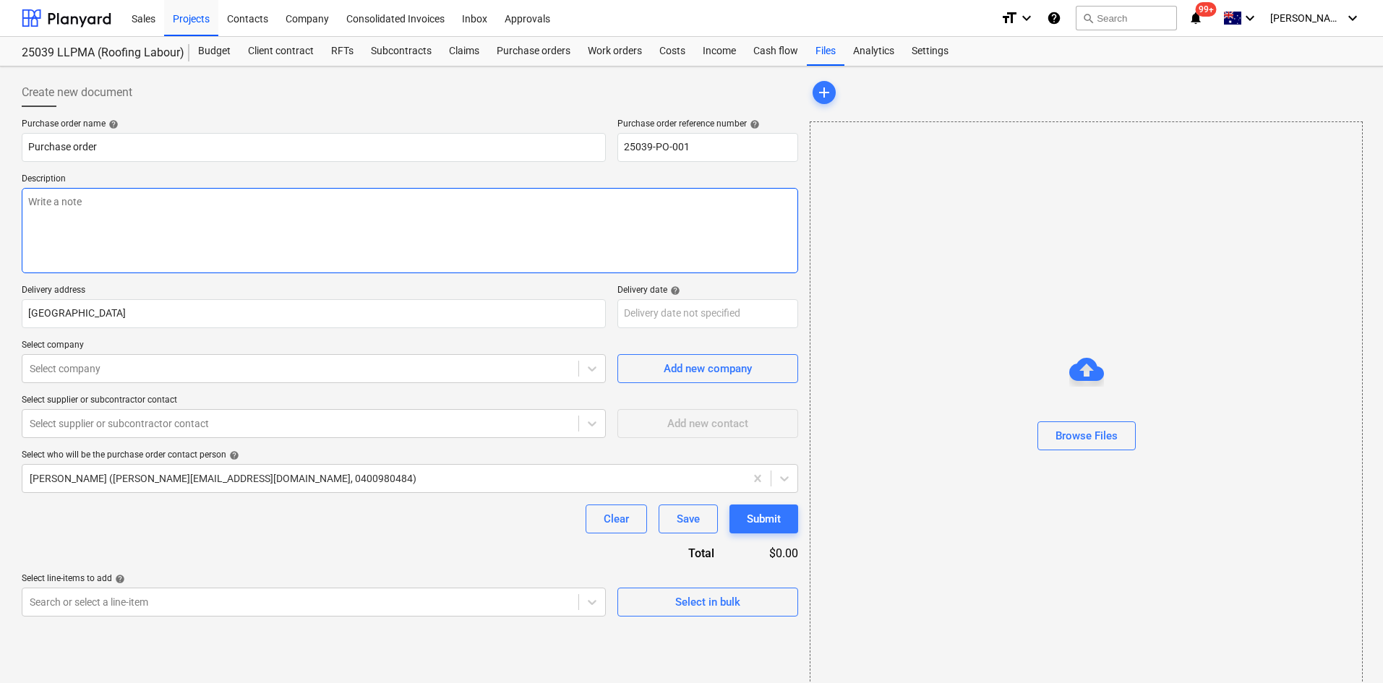
type textarea "P"
type textarea "x"
type textarea "Pa"
type textarea "x"
type textarea "Pay"
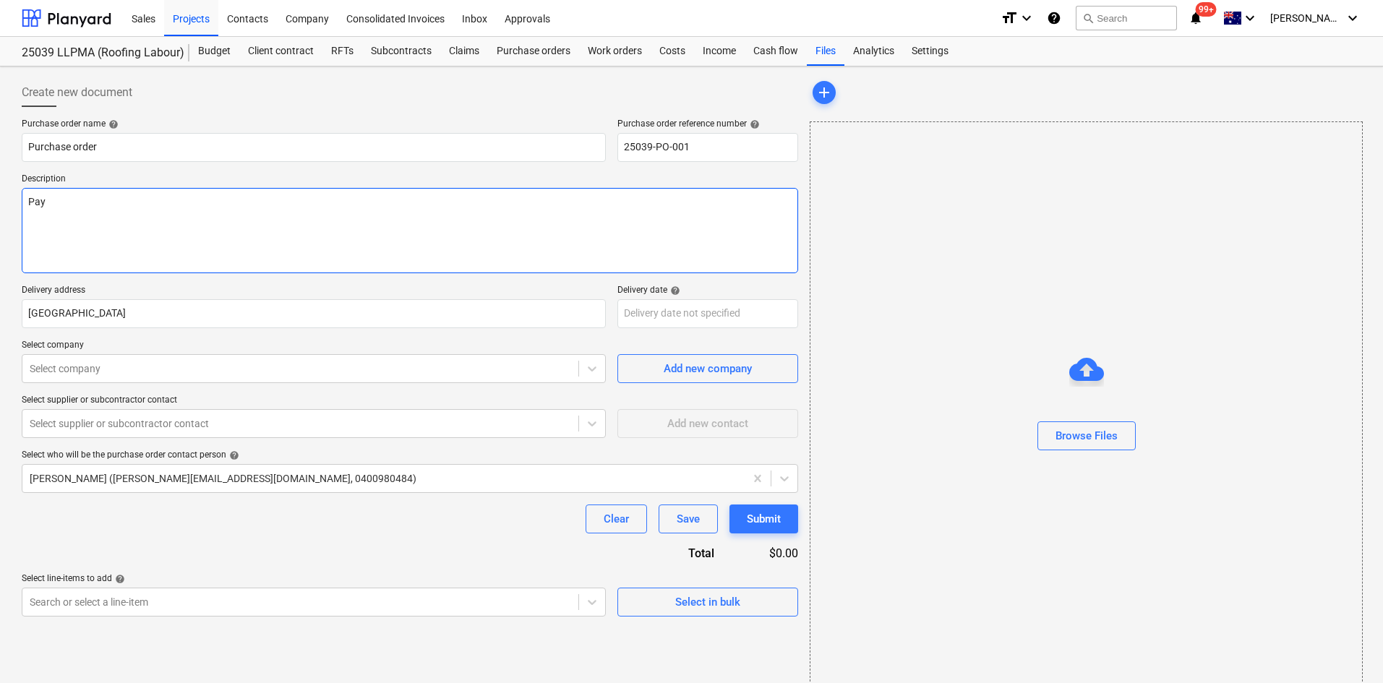
type textarea "x"
type textarea "Paym"
type textarea "x"
type textarea "Payme"
type textarea "x"
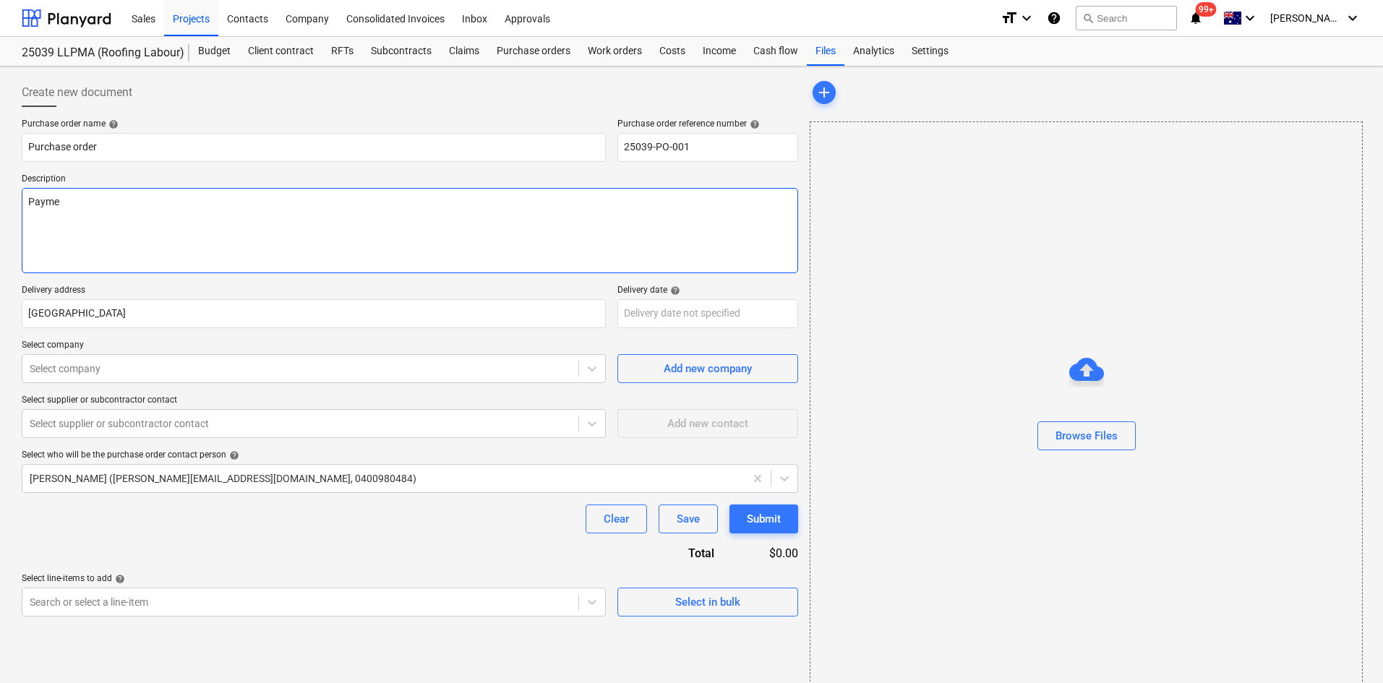
type textarea "Paymen"
type textarea "x"
type textarea "Payment"
type textarea "x"
type textarea "Payment"
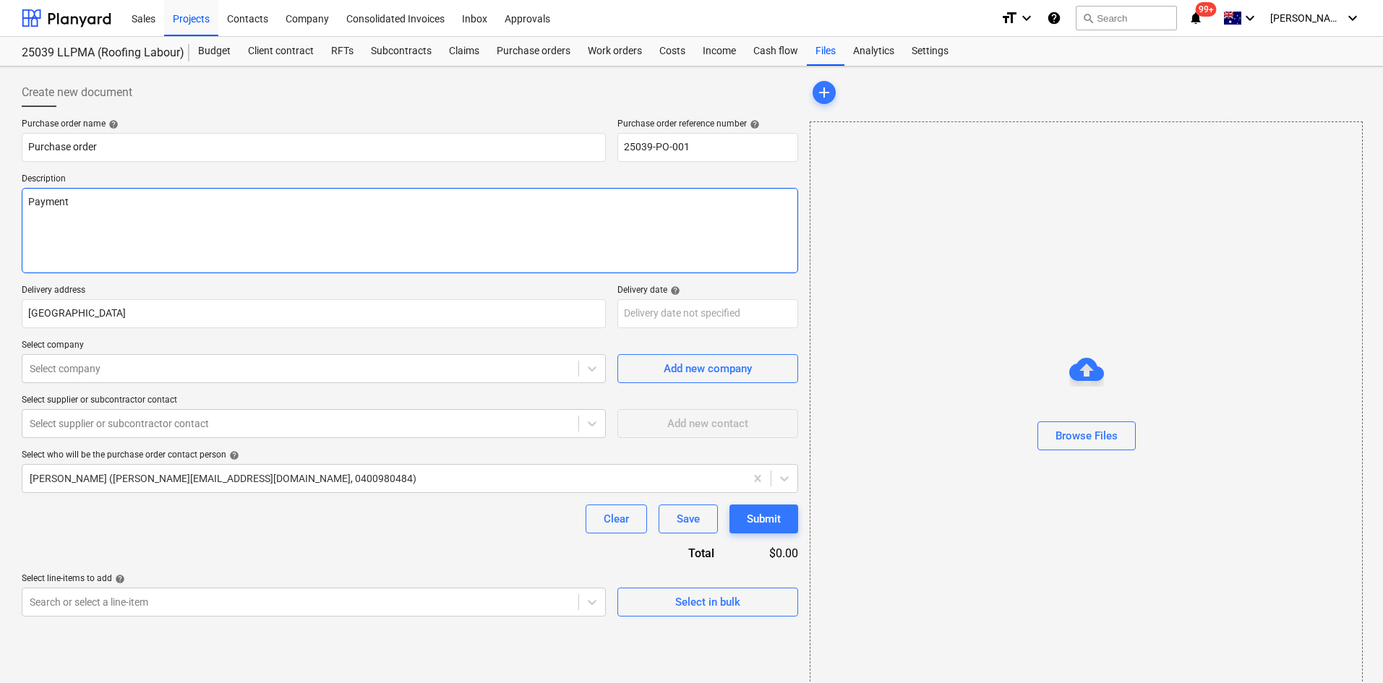
type textarea "x"
type textarea "Payment T"
type textarea "x"
type textarea "Payment Te"
type textarea "x"
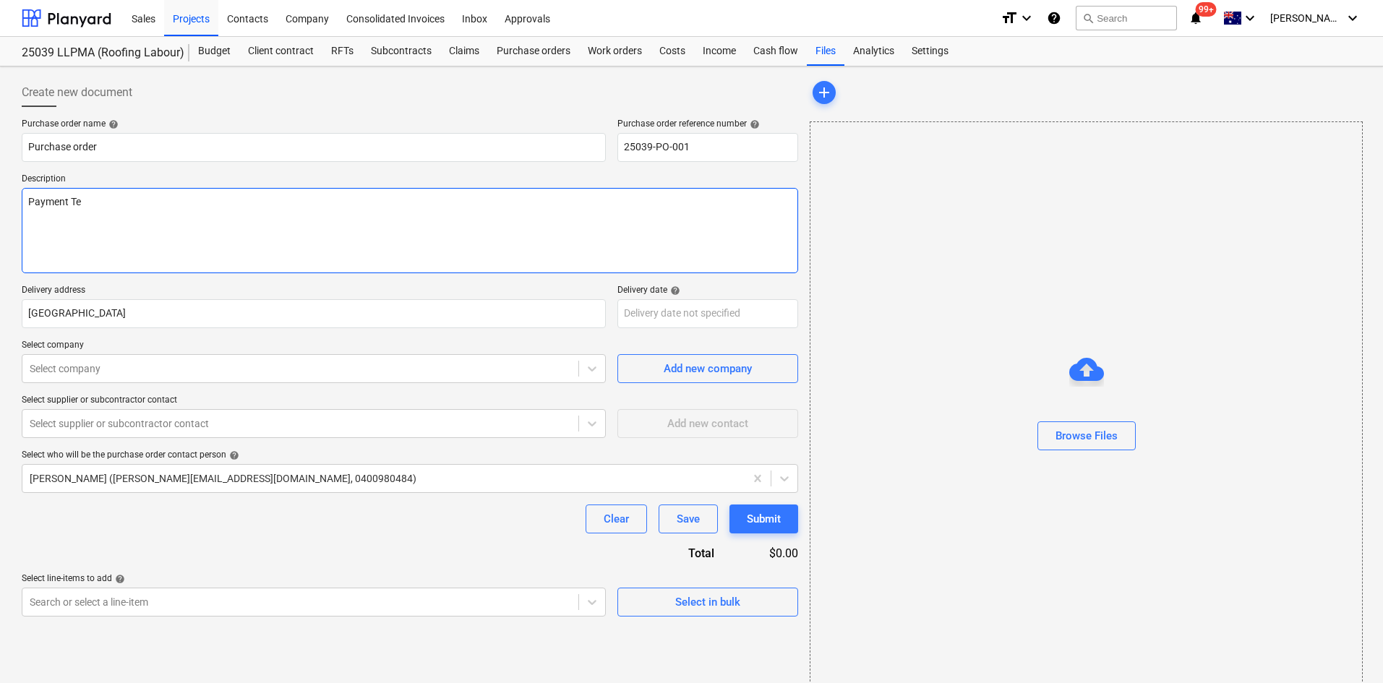
type textarea "Payment Ter"
type textarea "x"
type textarea "Payment Term"
type textarea "x"
type textarea "Payment Terms"
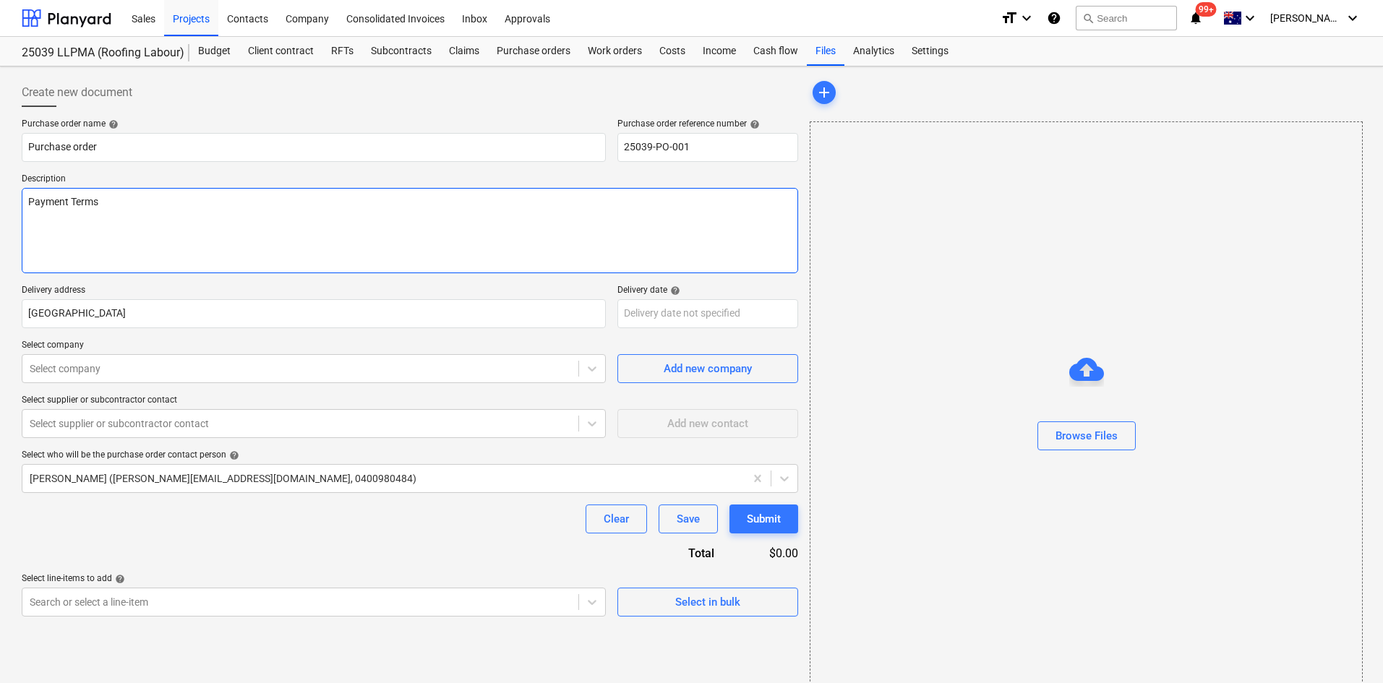
type textarea "x"
type textarea "Payment Terms"
type textarea "x"
type textarea "Payment Terms 3"
type textarea "x"
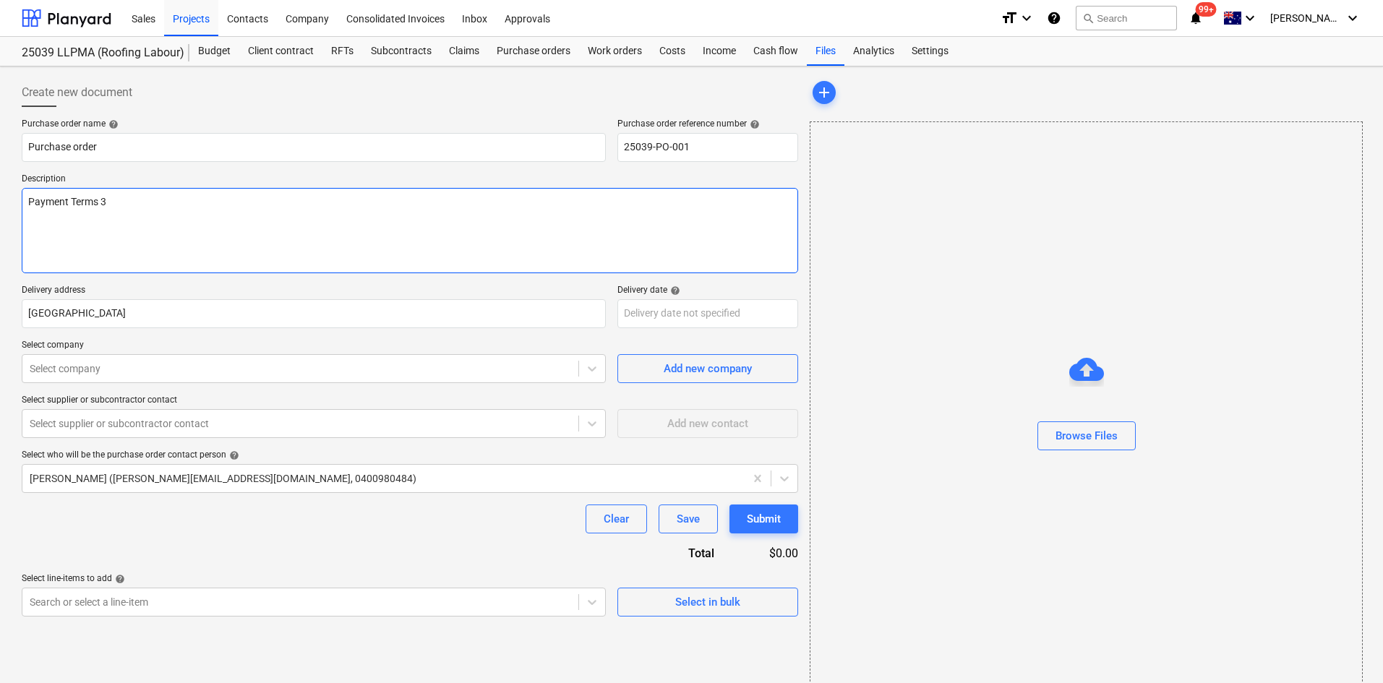
type textarea "Payment Terms 30"
type textarea "x"
type textarea "Payment Terms 30"
type textarea "x"
type textarea "Payment Terms 30 D"
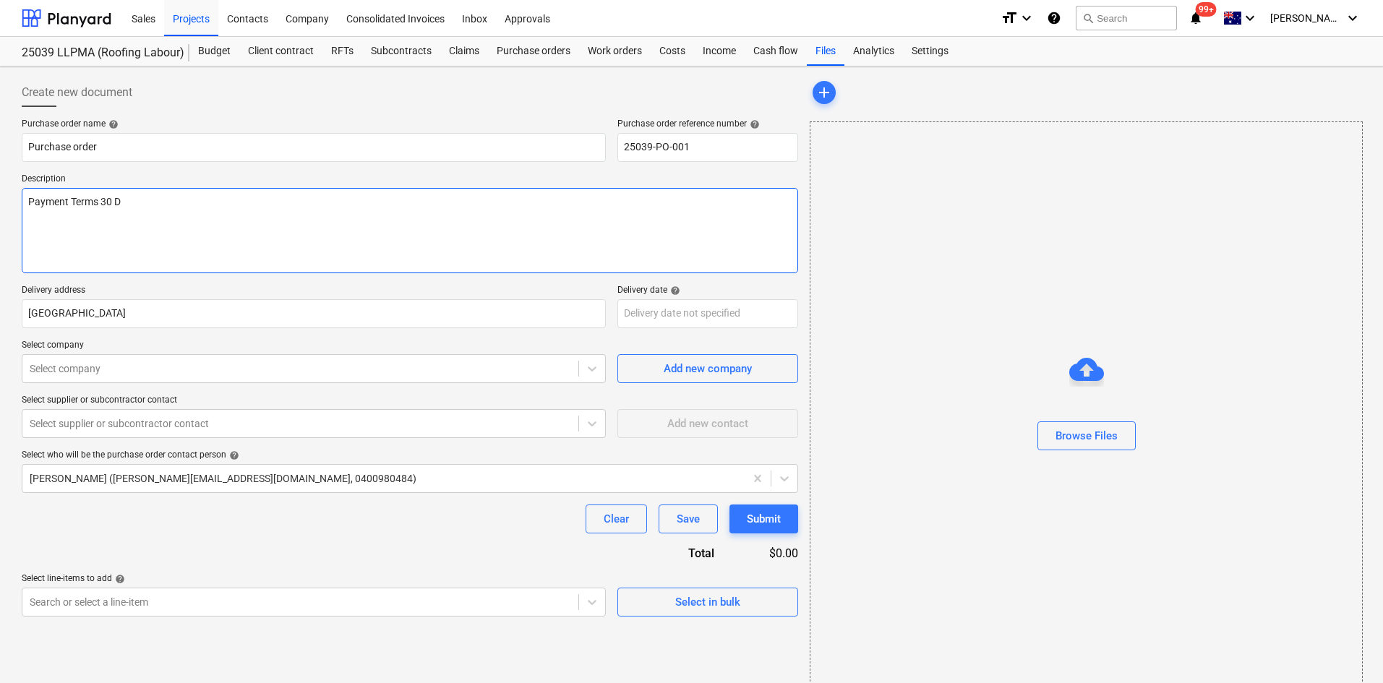
type textarea "x"
type textarea "Payment Terms 30 Da"
type textarea "x"
type textarea "Payment Terms 30 Day"
type textarea "x"
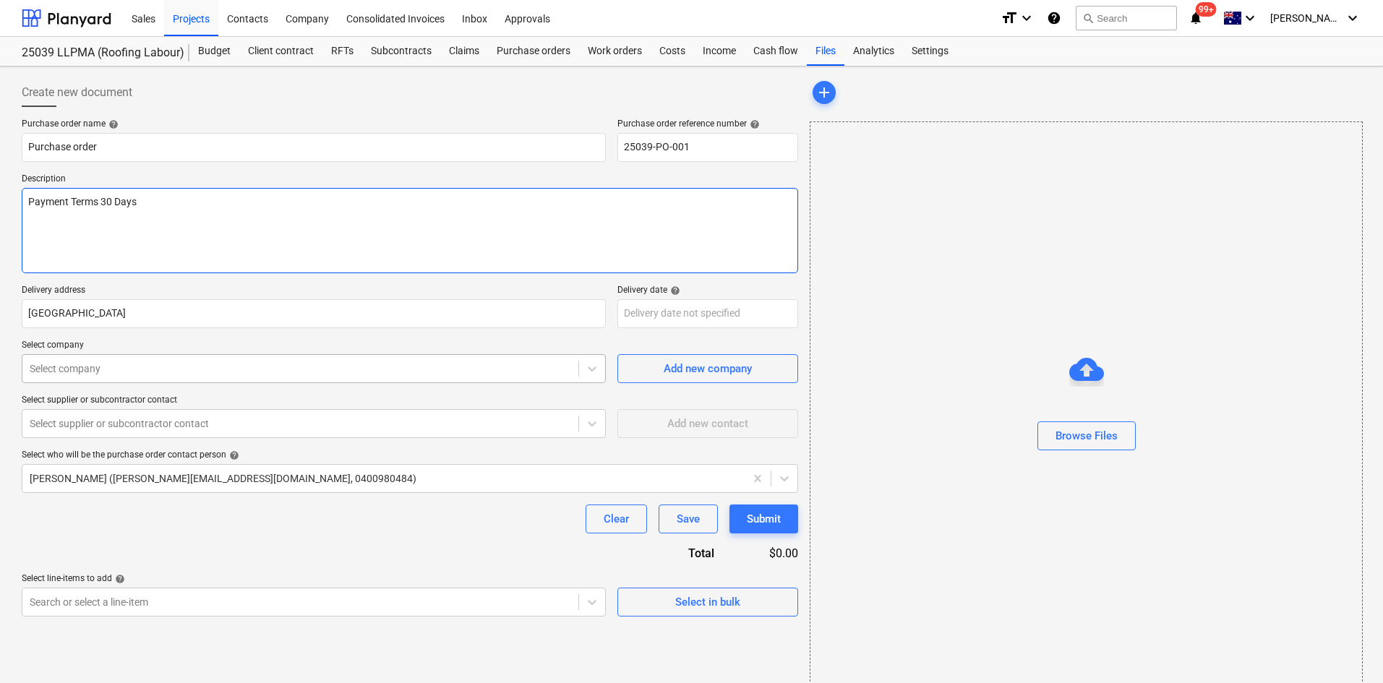
type textarea "Payment Terms 30 Days"
type textarea "x"
click at [113, 378] on div "Select company" at bounding box center [300, 369] width 556 height 20
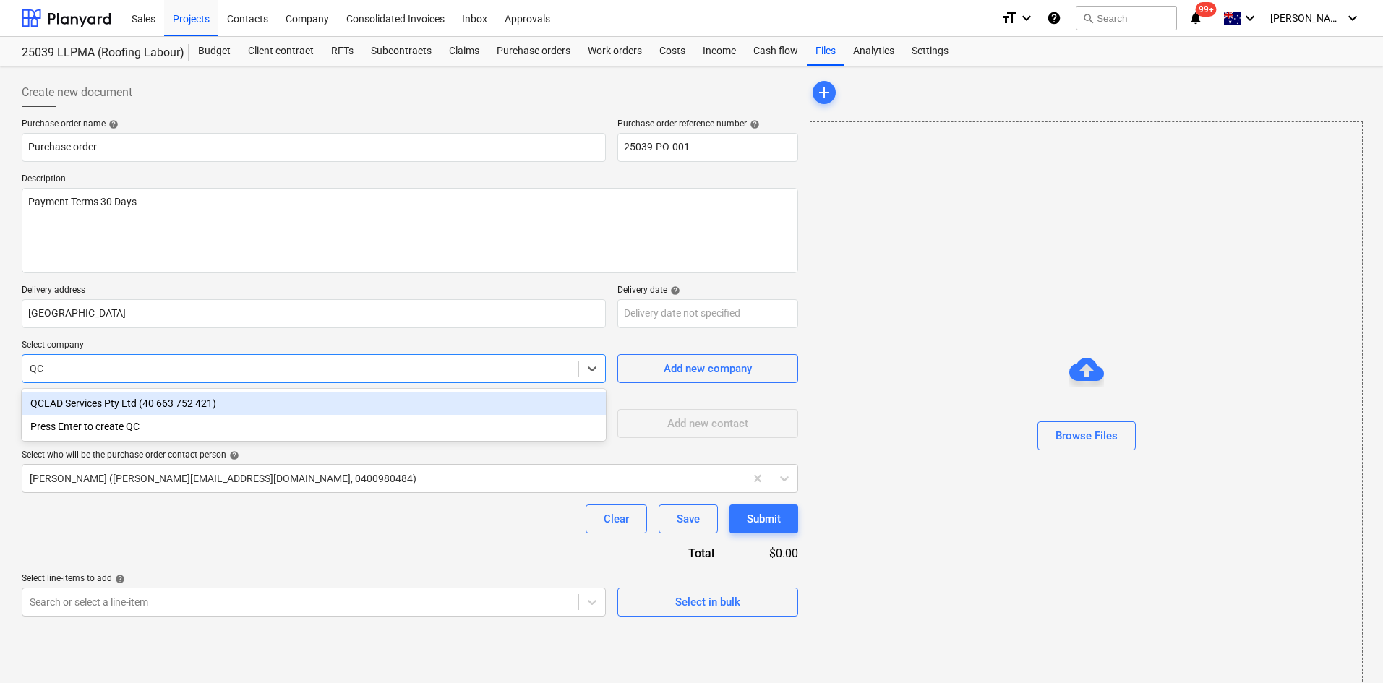
type input "Q"
type input "QCLAD"
click at [146, 405] on div "QCLAD Services Pty Ltd (40 663 752 421)" at bounding box center [314, 403] width 584 height 23
type textarea "x"
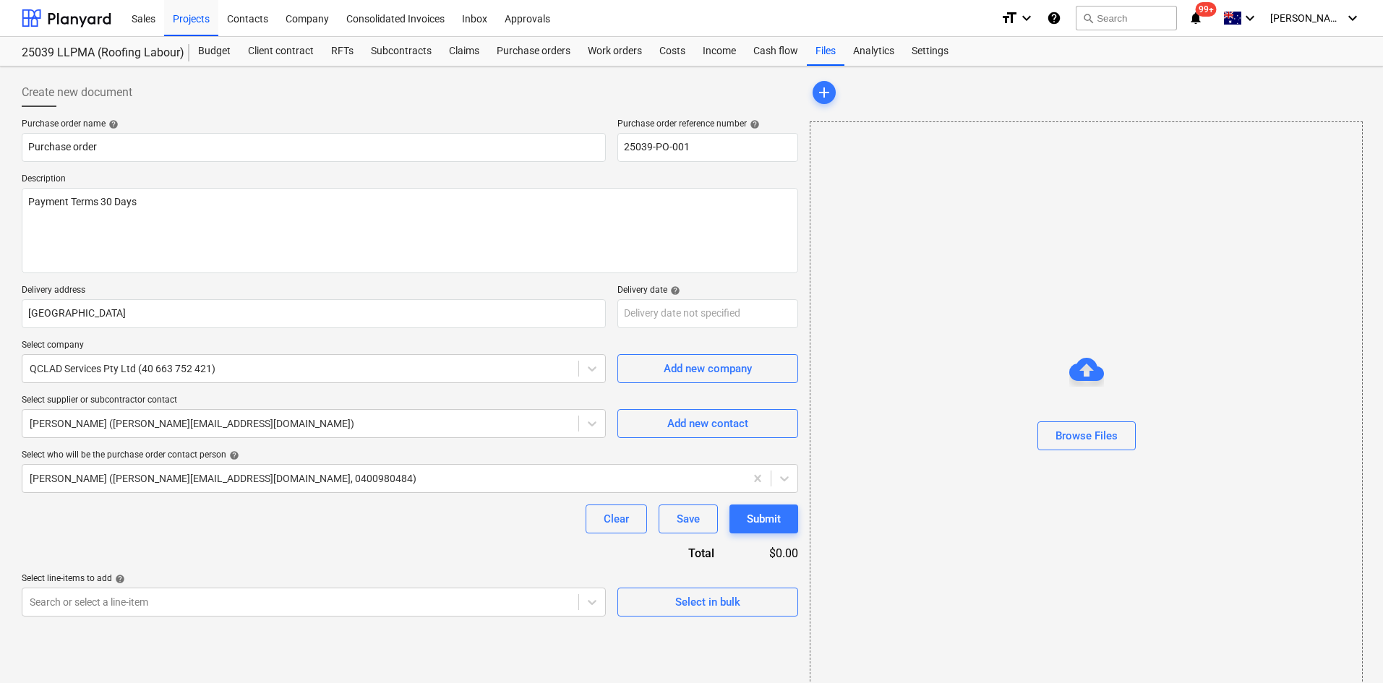
click at [925, 301] on div "Browse Files" at bounding box center [1086, 406] width 553 height 571
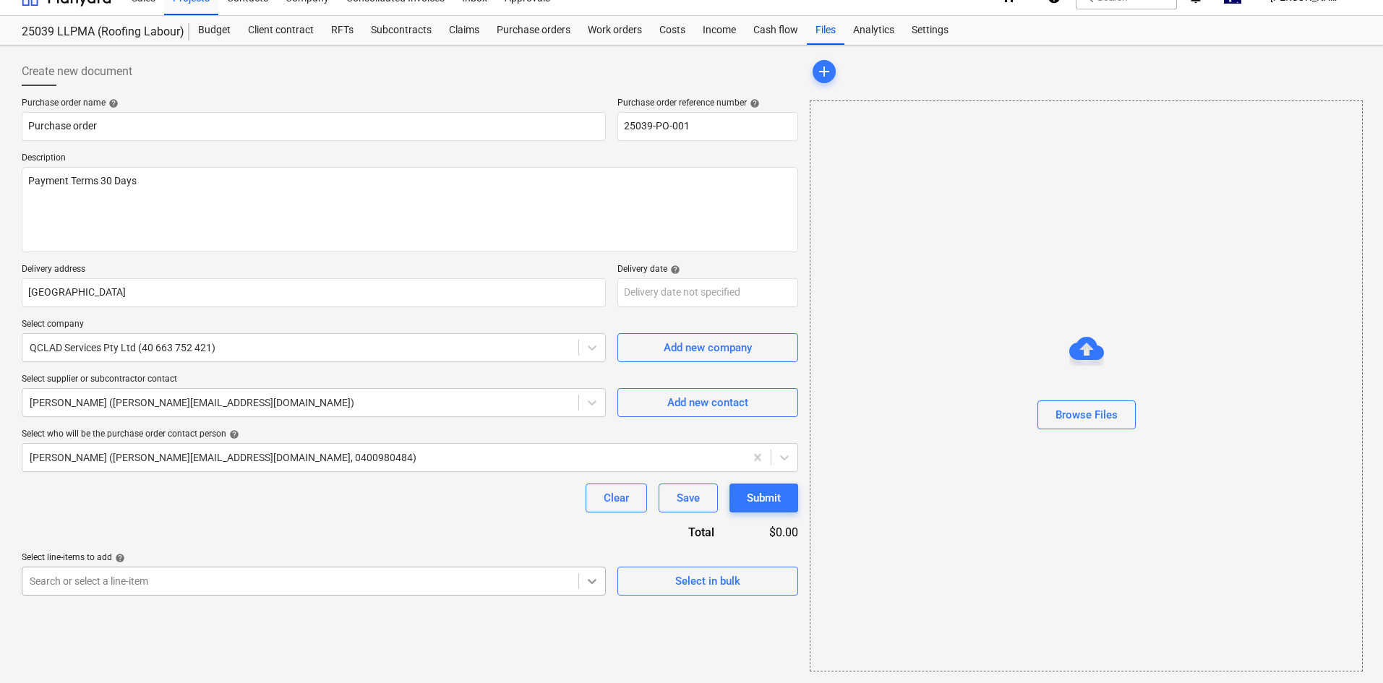
click at [591, 422] on body "Sales Projects Contacts Company Consolidated Invoices Inbox Approvals format_si…" at bounding box center [691, 320] width 1383 height 683
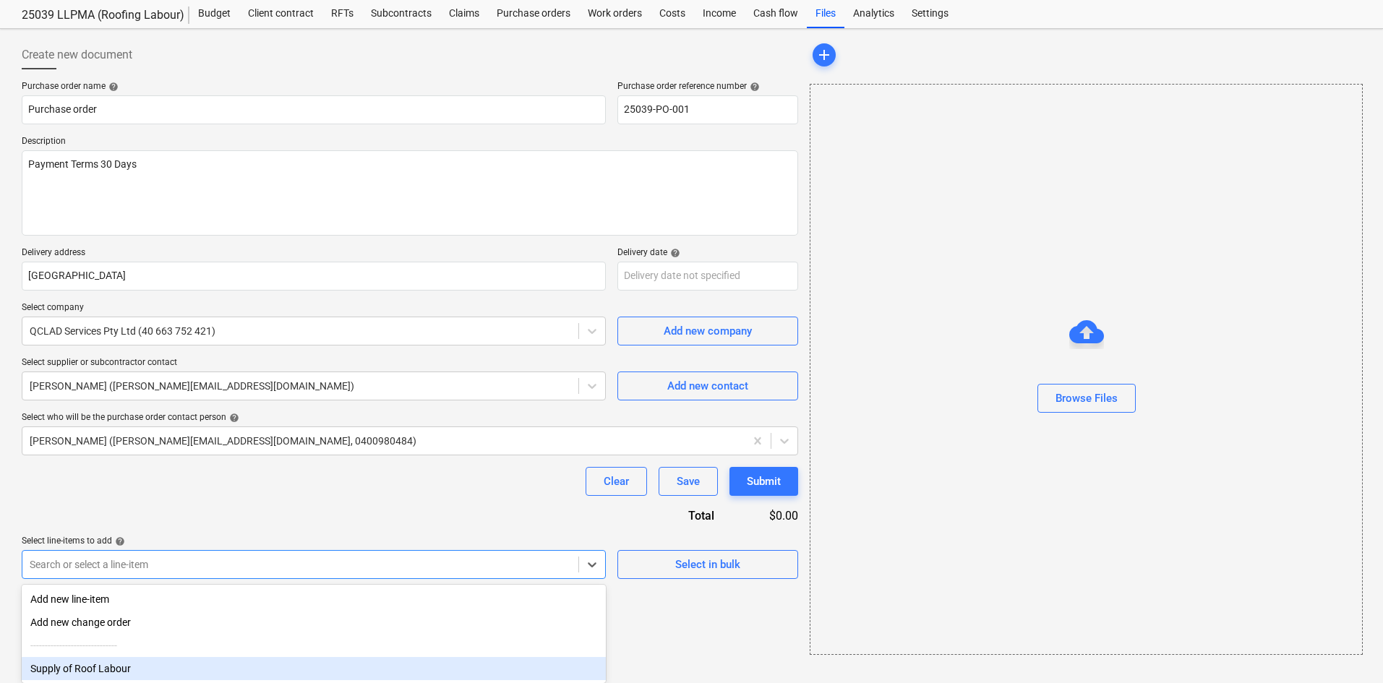
click at [408, 422] on div "Supply of Roof Labour" at bounding box center [314, 668] width 584 height 23
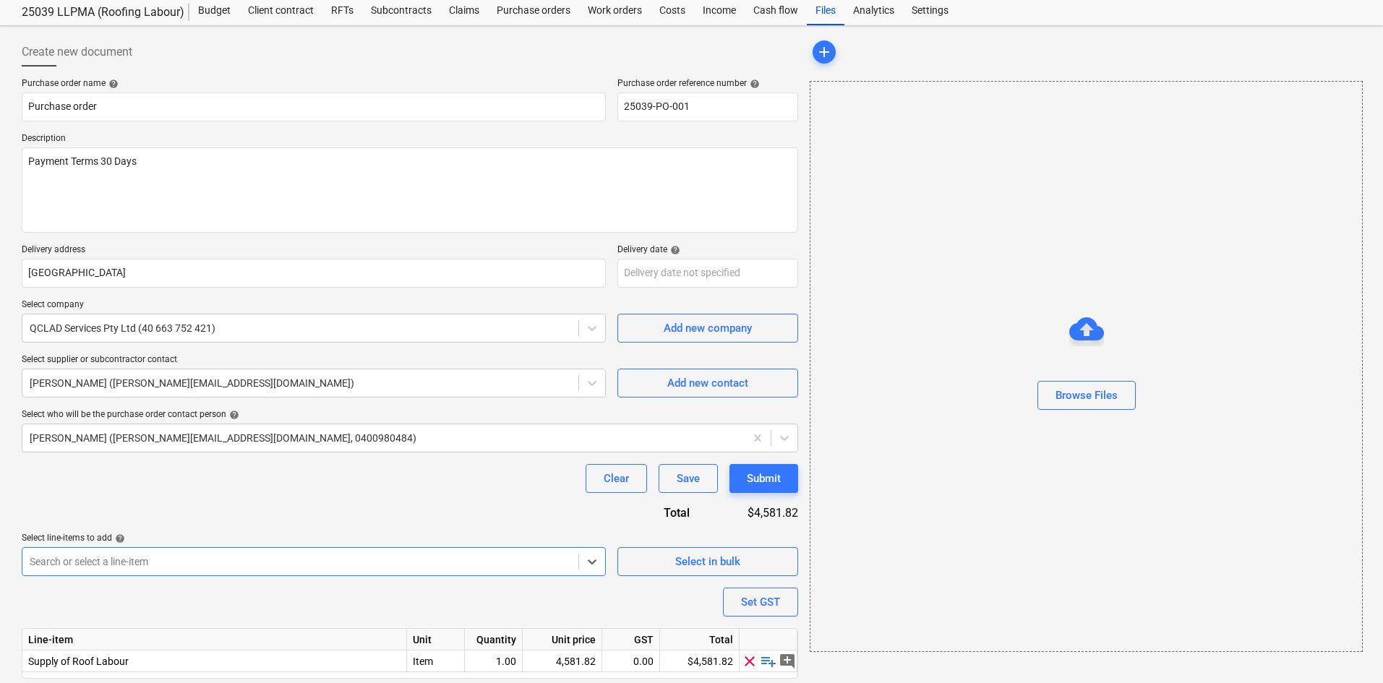
scroll to position [88, 0]
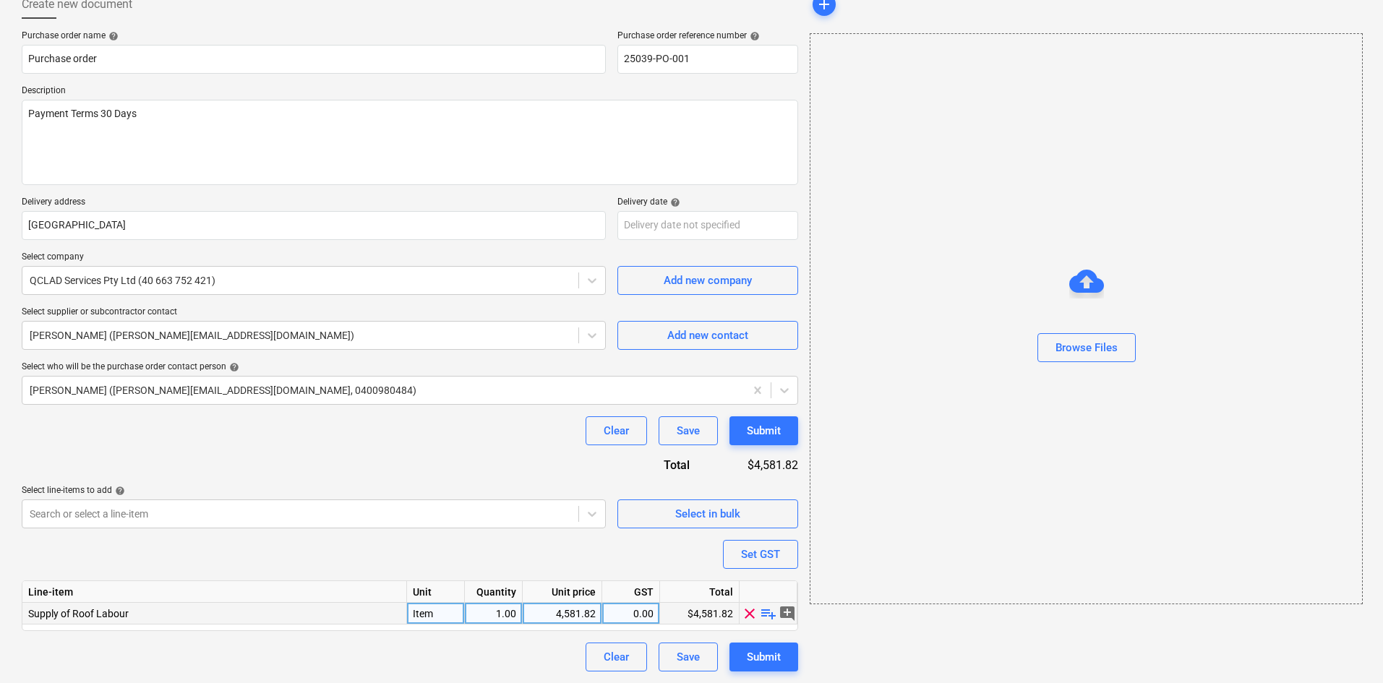
click at [770, 422] on span "playlist_add" at bounding box center [768, 612] width 17 height 17
type textarea "x"
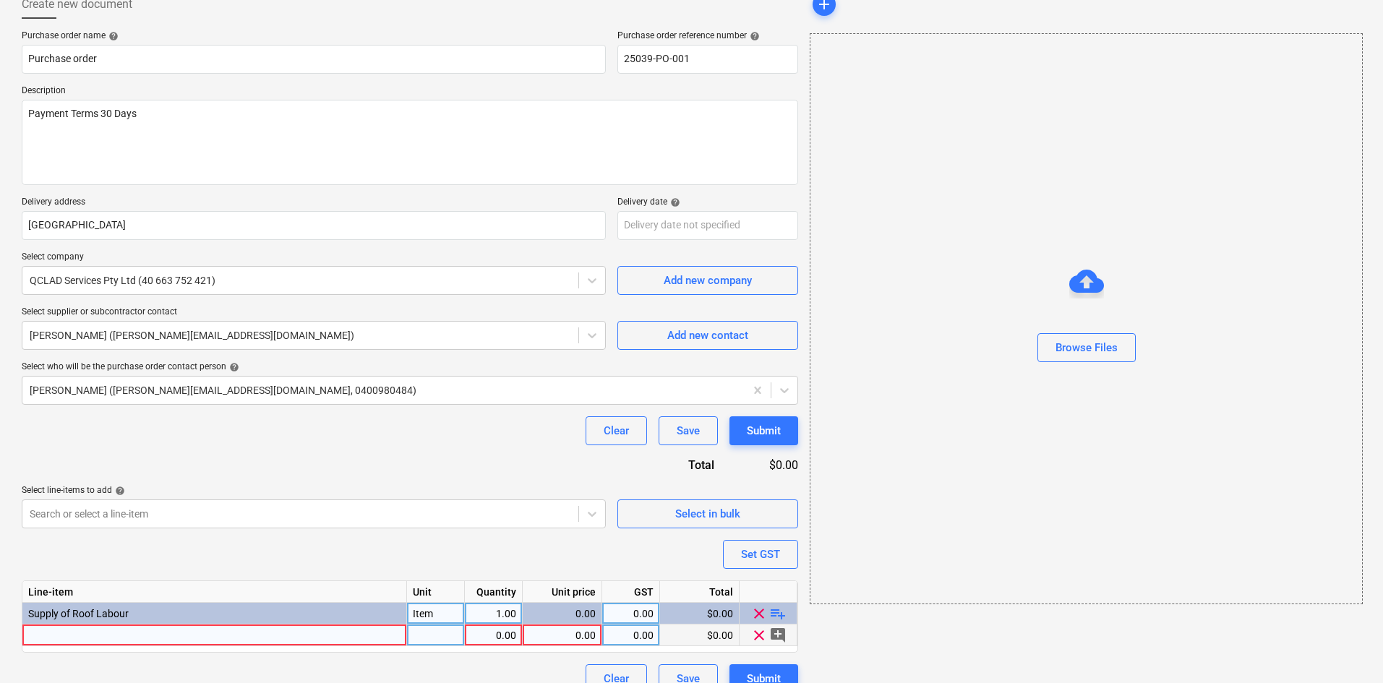
click at [269, 422] on div at bounding box center [214, 636] width 385 height 22
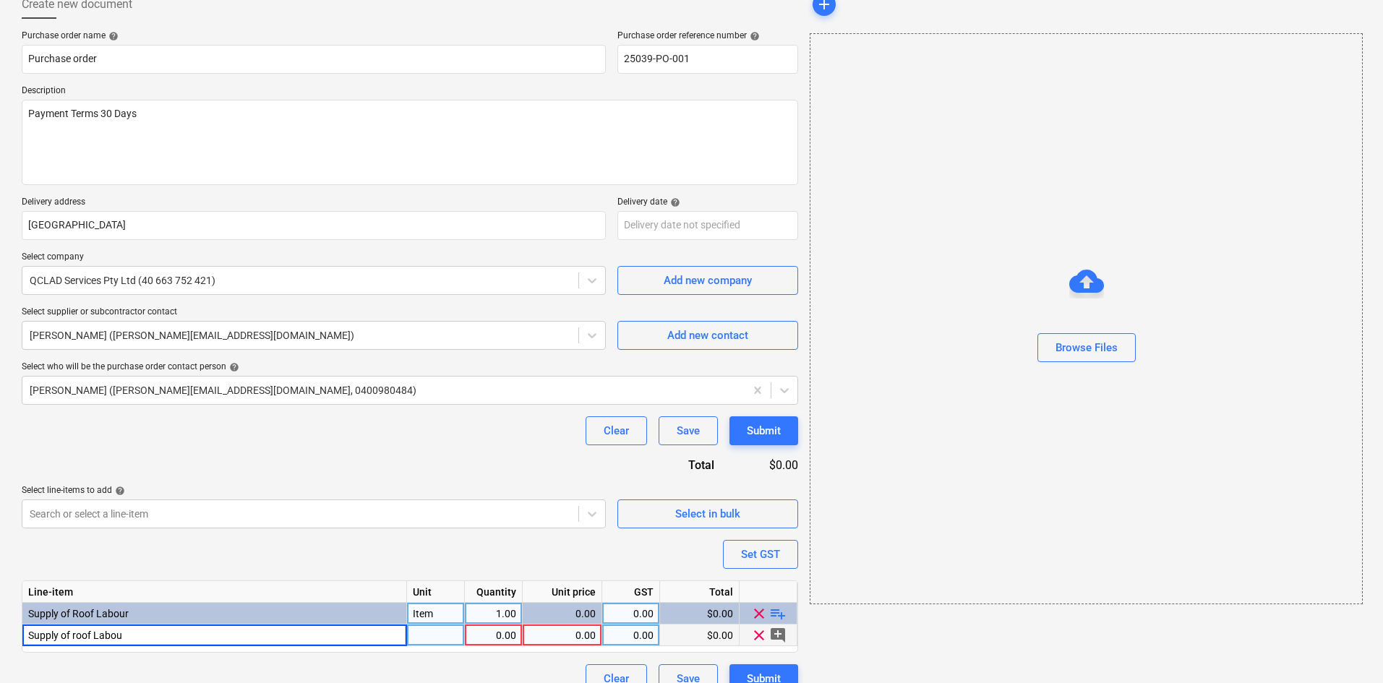
type input "Supply of roof Labour"
type textarea "x"
click at [577, 422] on div "0.00" at bounding box center [561, 636] width 67 height 22
type input "3000"
type textarea "x"
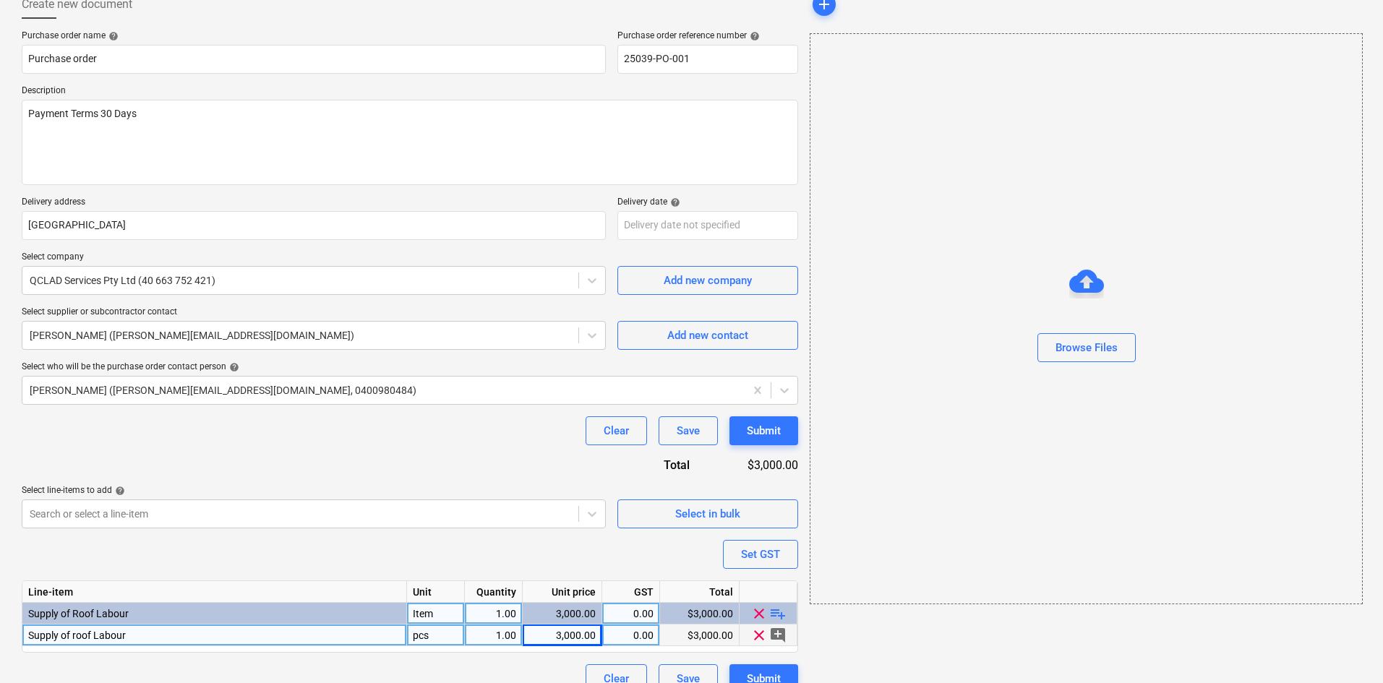
click at [642, 422] on div "0.00" at bounding box center [631, 636] width 46 height 22
type input "10"
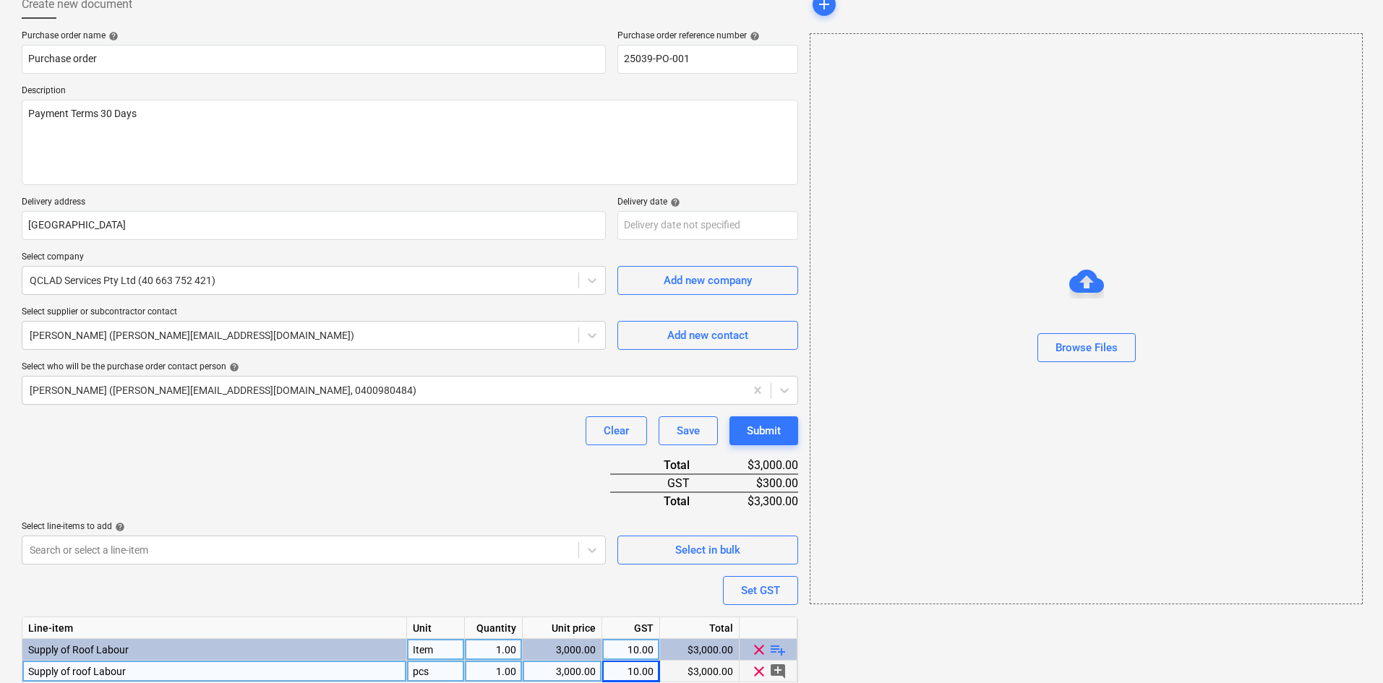
click at [880, 422] on div "add Browse Files" at bounding box center [1085, 359] width 563 height 751
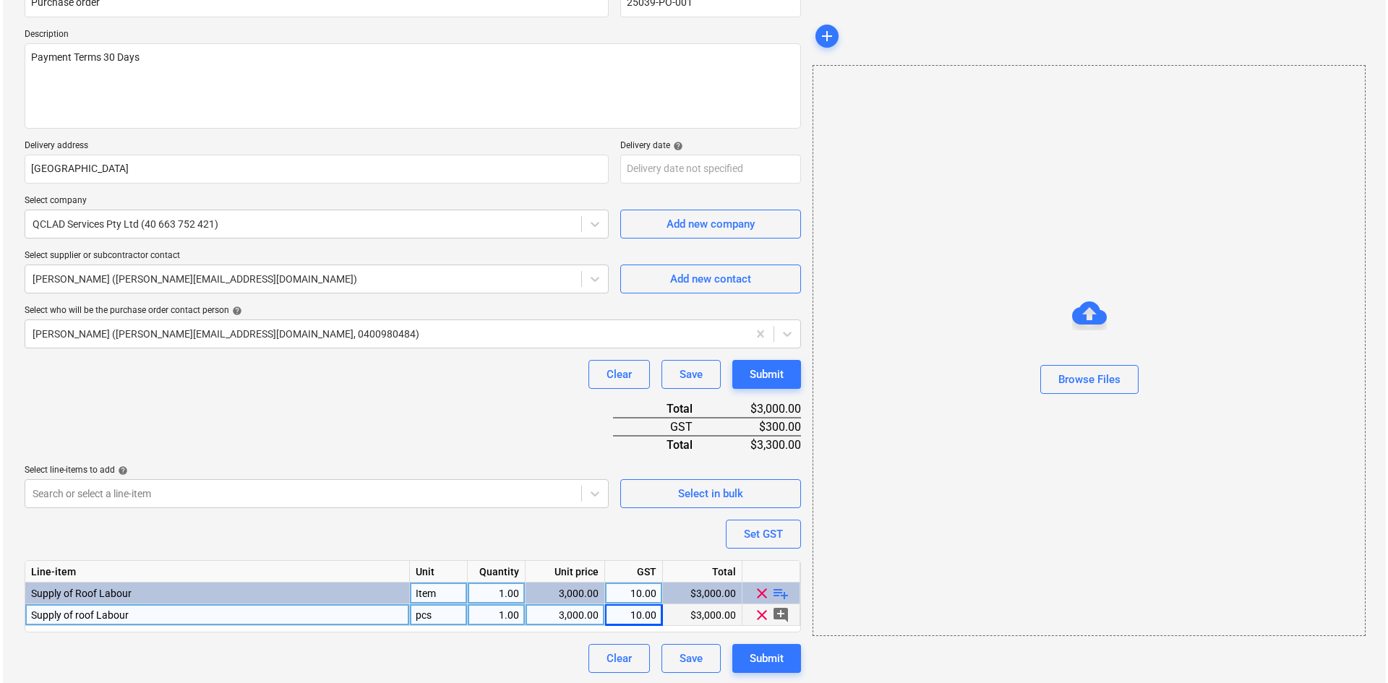
scroll to position [146, 0]
click at [772, 422] on div "Submit" at bounding box center [764, 657] width 34 height 19
type textarea "x"
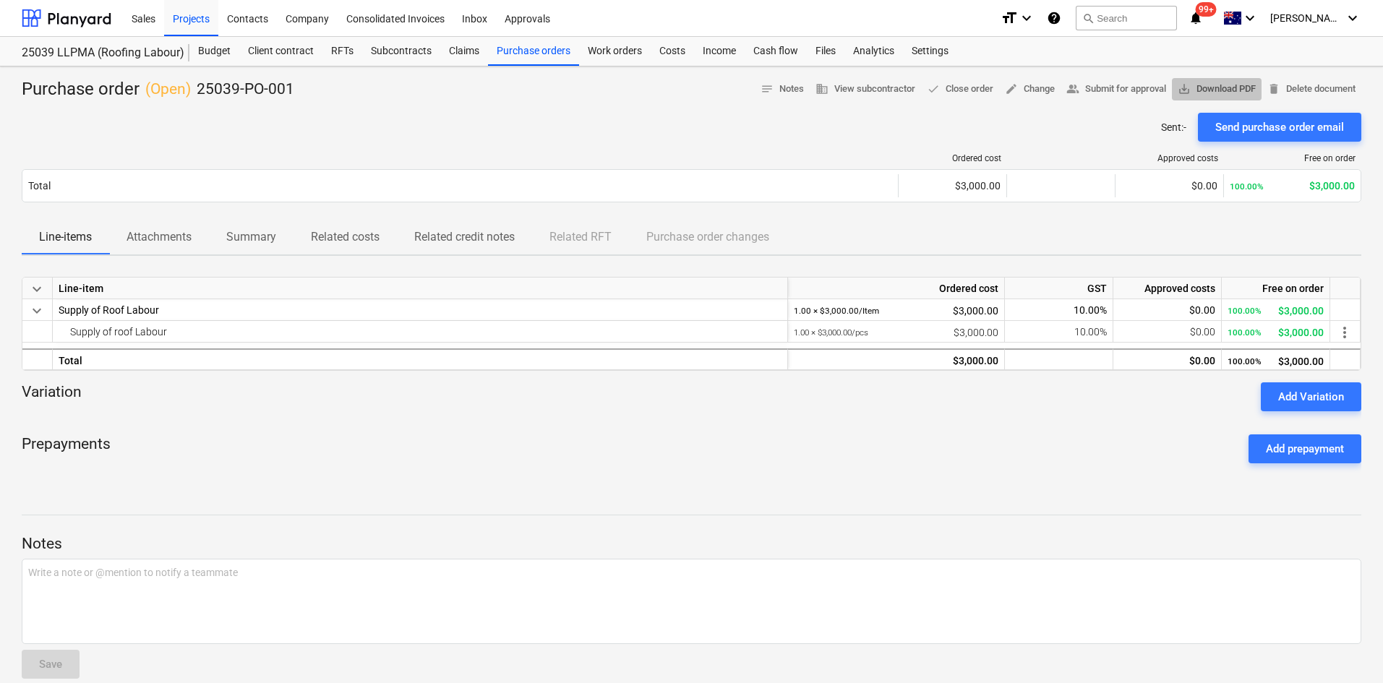
click at [925, 90] on span "save_alt Download PDF" at bounding box center [1217, 89] width 78 height 17
click at [470, 134] on div "Sent : - Send purchase order email" at bounding box center [691, 127] width 1339 height 29
